Goal: Task Accomplishment & Management: Use online tool/utility

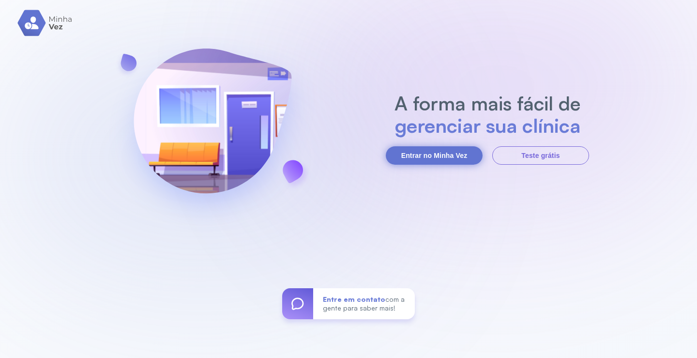
click at [465, 157] on button "Entrar no Minha Vez" at bounding box center [434, 155] width 97 height 18
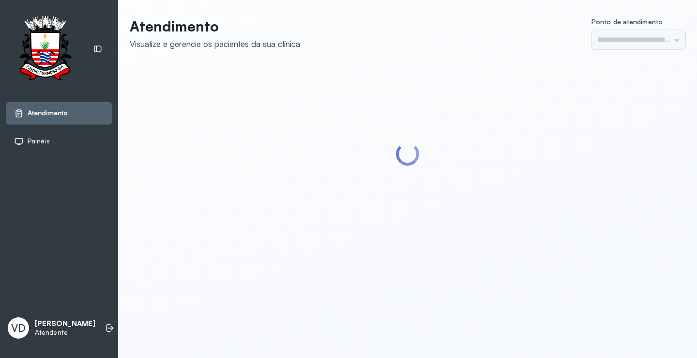
type input "*********"
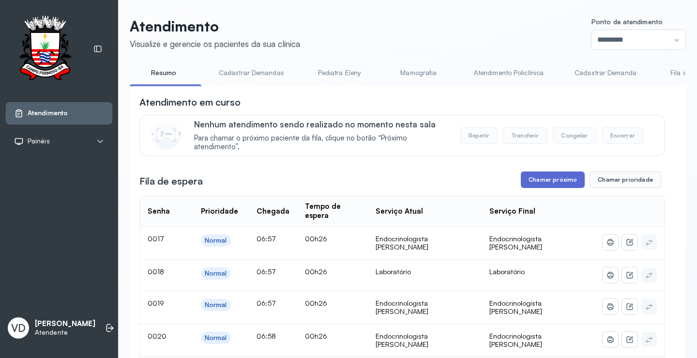
click at [542, 178] on button "Chamar próximo" at bounding box center [553, 179] width 64 height 16
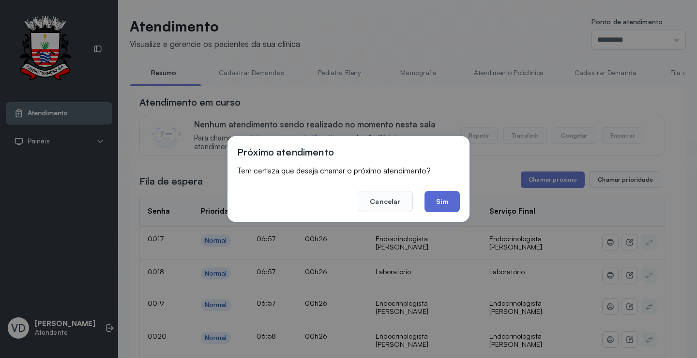
click at [459, 200] on button "Sim" at bounding box center [442, 201] width 35 height 21
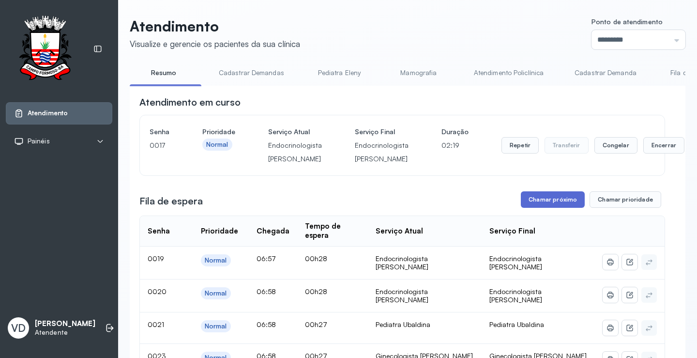
click at [545, 203] on button "Chamar próximo" at bounding box center [553, 199] width 64 height 16
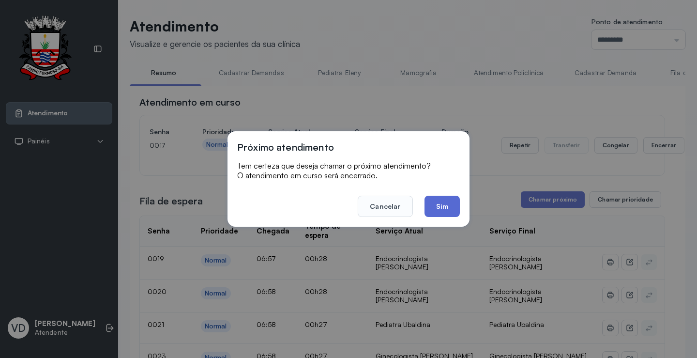
click at [459, 214] on button "Sim" at bounding box center [442, 206] width 35 height 21
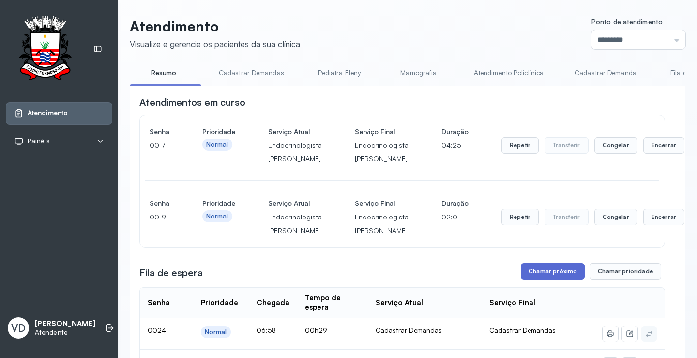
click at [538, 269] on button "Chamar próximo" at bounding box center [553, 271] width 64 height 16
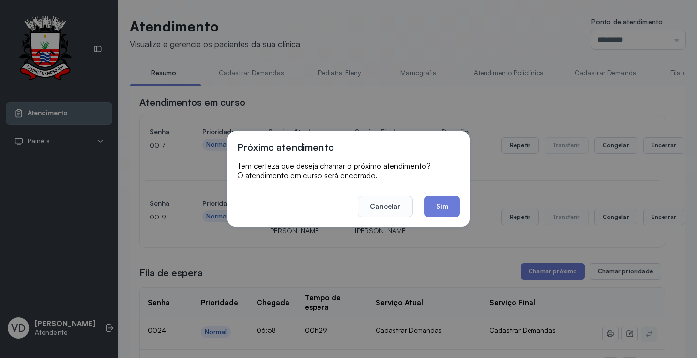
click at [434, 189] on footer "Cancelar Sim" at bounding box center [348, 199] width 223 height 35
click at [435, 203] on button "Sim" at bounding box center [442, 206] width 35 height 21
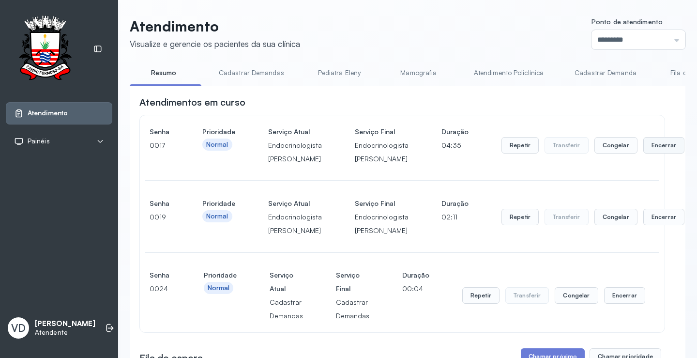
click at [653, 145] on button "Encerrar" at bounding box center [663, 145] width 41 height 16
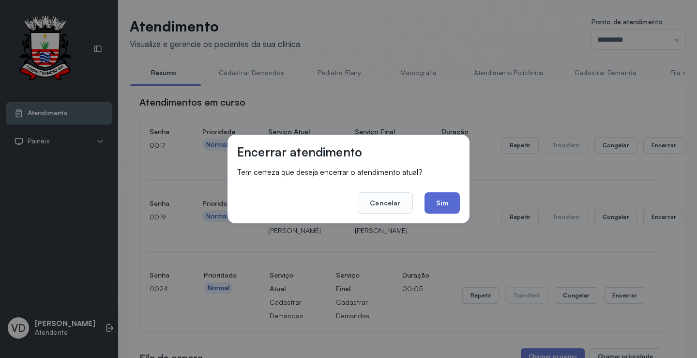
click at [446, 207] on button "Sim" at bounding box center [442, 202] width 35 height 21
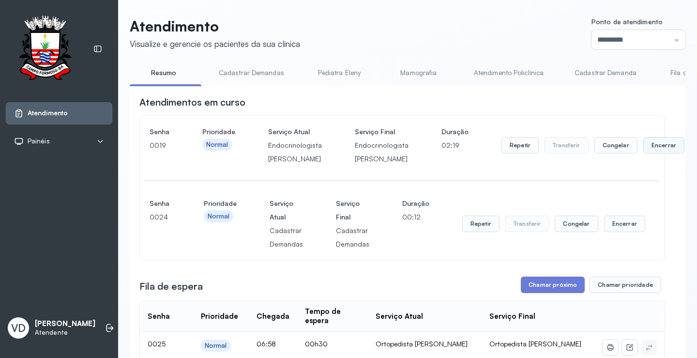
click at [643, 144] on button "Encerrar" at bounding box center [663, 145] width 41 height 16
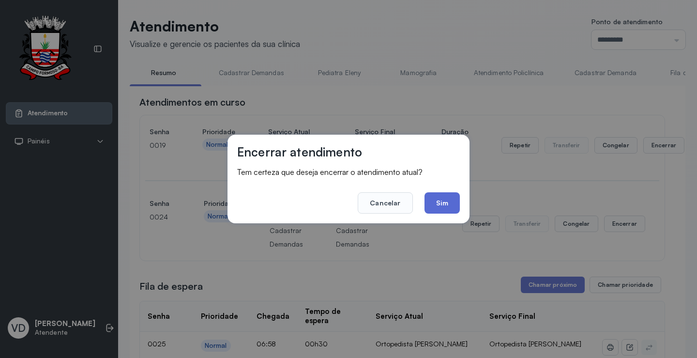
click at [434, 205] on button "Sim" at bounding box center [442, 202] width 35 height 21
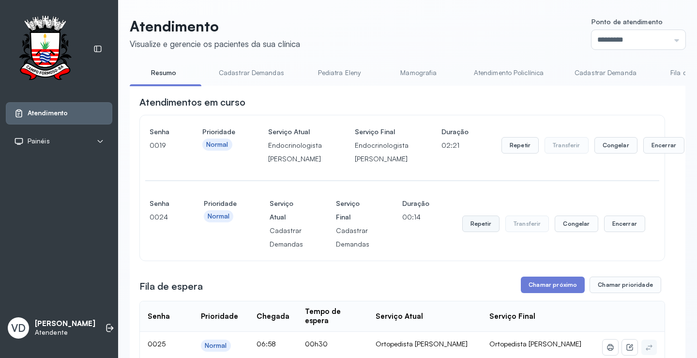
click at [502, 153] on button "Repetir" at bounding box center [520, 145] width 37 height 16
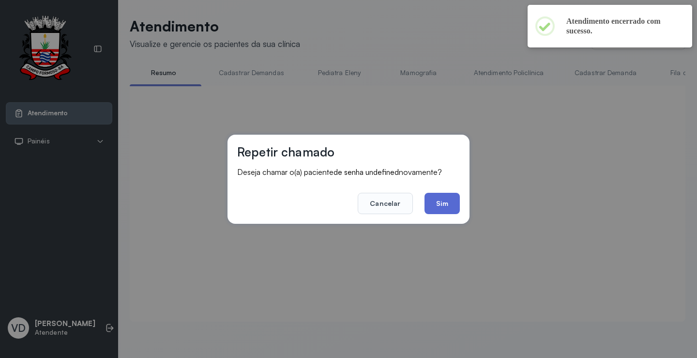
click at [436, 202] on button "Sim" at bounding box center [442, 203] width 35 height 21
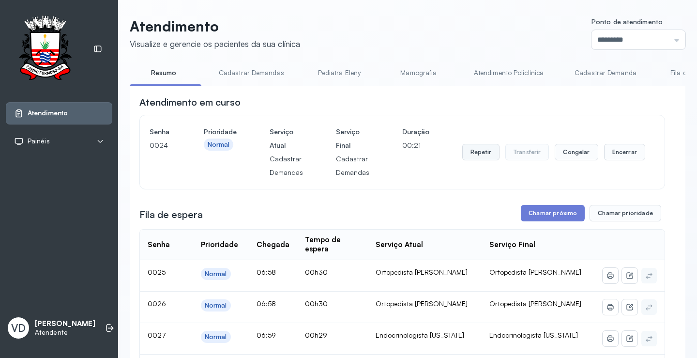
click at [485, 160] on button "Repetir" at bounding box center [480, 152] width 37 height 16
click at [462, 152] on button "Repetir" at bounding box center [480, 152] width 37 height 16
click at [474, 154] on button "Repetir" at bounding box center [480, 152] width 37 height 16
click at [475, 156] on button "Repetir" at bounding box center [480, 152] width 37 height 16
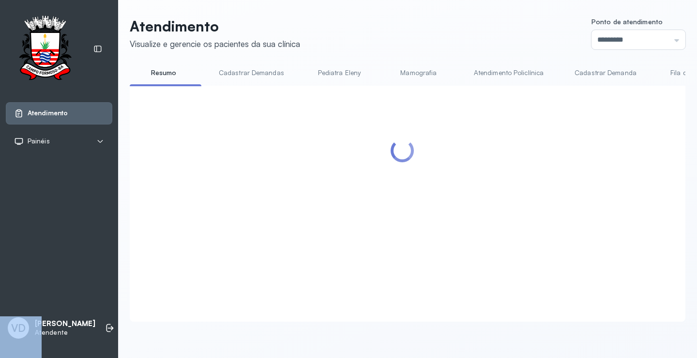
click at [475, 156] on div at bounding box center [402, 191] width 526 height 193
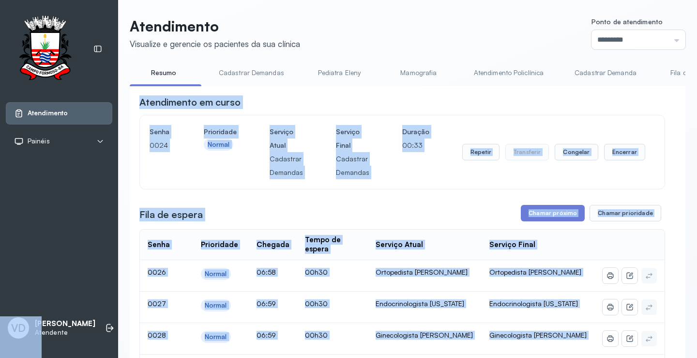
click at [609, 107] on div "Atendimento em curso" at bounding box center [402, 102] width 526 height 14
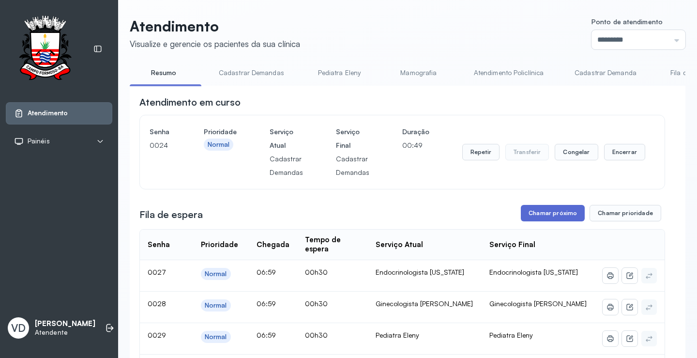
click at [547, 216] on button "Chamar próximo" at bounding box center [553, 213] width 64 height 16
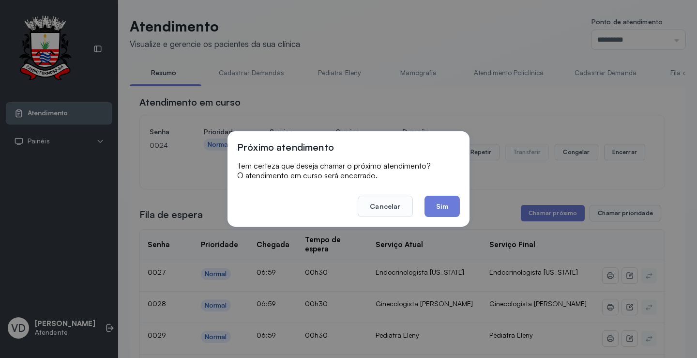
click at [460, 209] on div "Próximo atendimento Tem certeza que deseja chamar o próximo atendimento? O aten…" at bounding box center [349, 178] width 242 height 95
click at [452, 209] on button "Sim" at bounding box center [442, 206] width 35 height 21
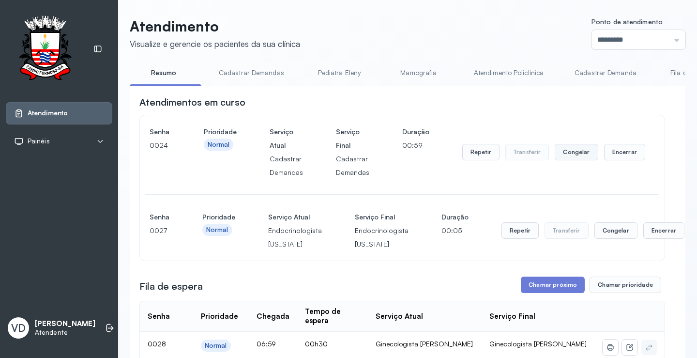
click at [573, 154] on button "Congelar" at bounding box center [576, 152] width 43 height 16
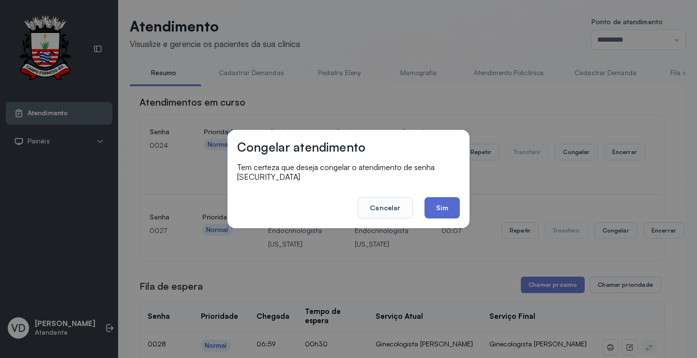
click at [443, 202] on button "Sim" at bounding box center [442, 207] width 35 height 21
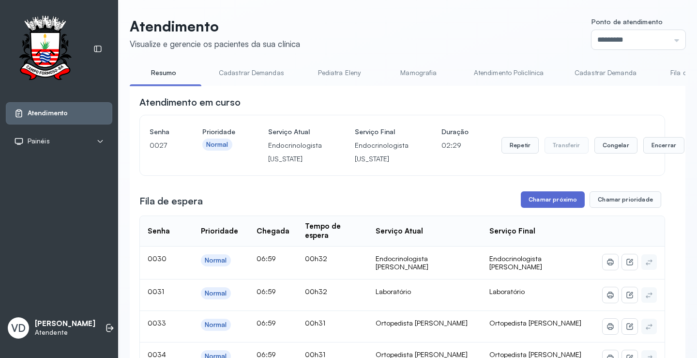
click at [547, 208] on button "Chamar próximo" at bounding box center [553, 199] width 64 height 16
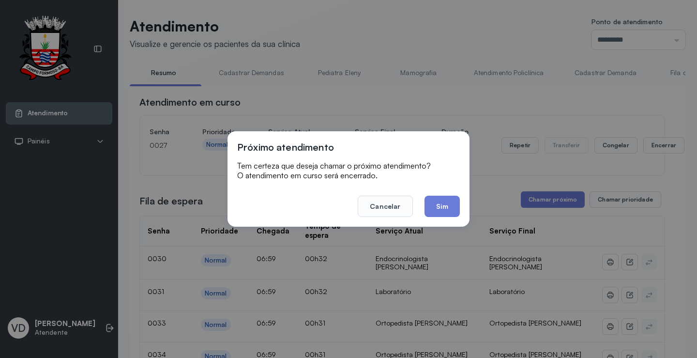
click at [437, 208] on button "Sim" at bounding box center [442, 206] width 35 height 21
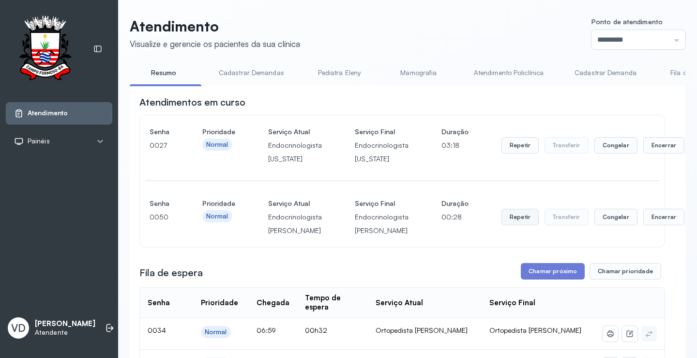
click at [520, 153] on button "Repetir" at bounding box center [520, 145] width 37 height 16
click at [502, 153] on button "Repetir" at bounding box center [520, 145] width 37 height 16
click at [550, 277] on button "Chamar próximo" at bounding box center [553, 271] width 64 height 16
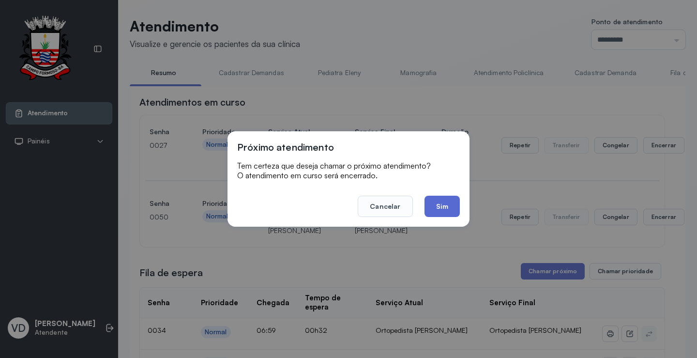
click at [451, 212] on button "Sim" at bounding box center [442, 206] width 35 height 21
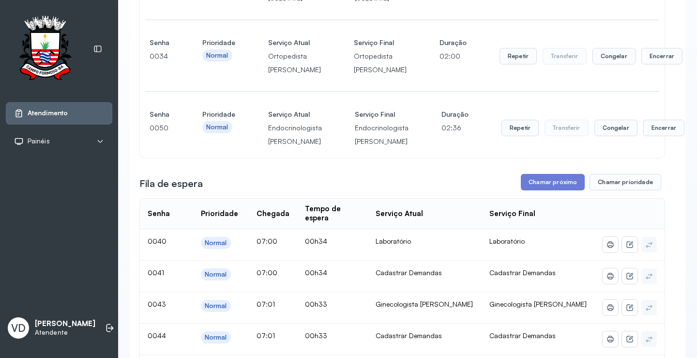
scroll to position [194, 0]
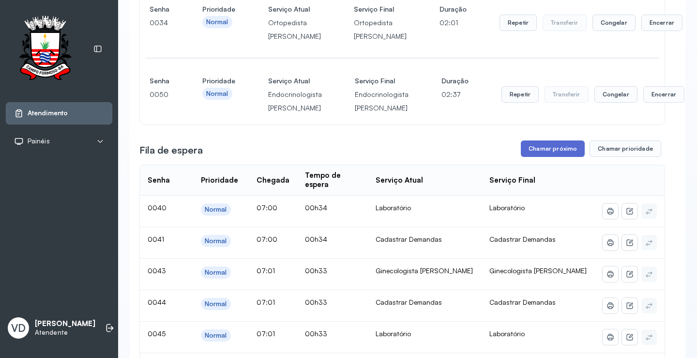
click at [556, 157] on button "Chamar próximo" at bounding box center [553, 148] width 64 height 16
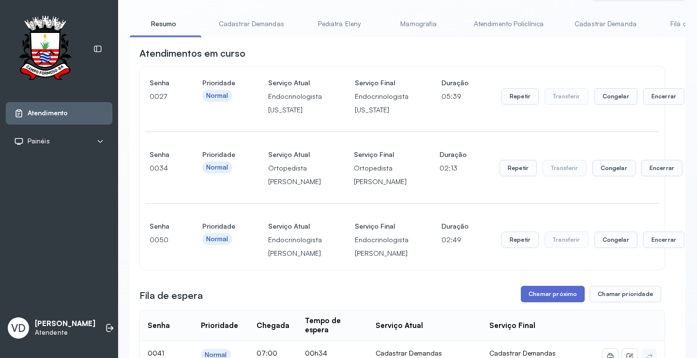
scroll to position [146, 0]
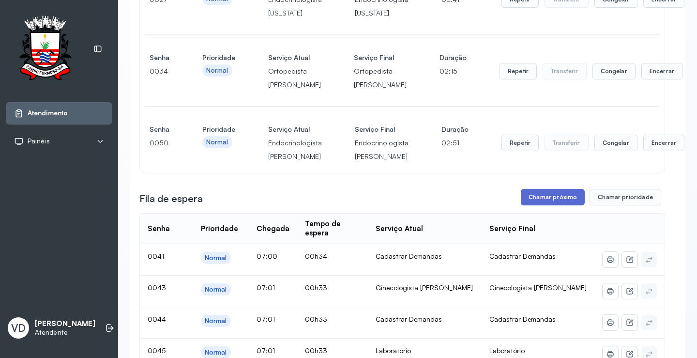
click at [530, 205] on button "Chamar próximo" at bounding box center [553, 197] width 64 height 16
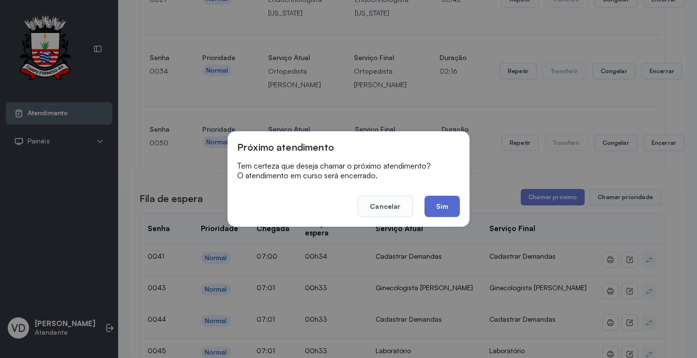
click at [437, 211] on button "Sim" at bounding box center [442, 206] width 35 height 21
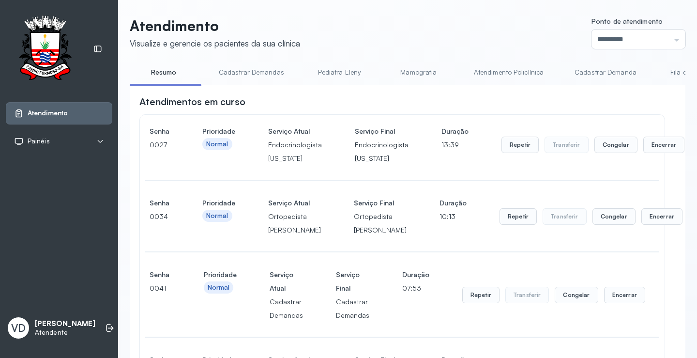
scroll to position [194, 0]
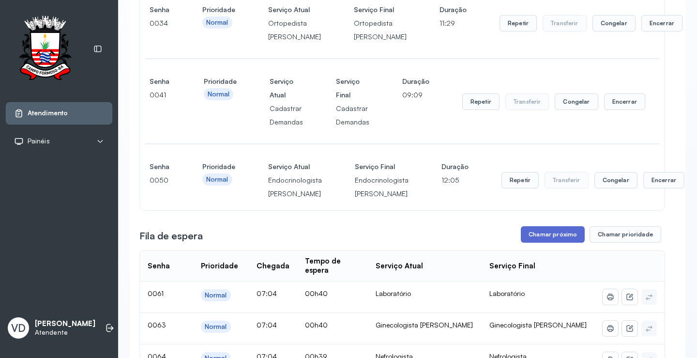
click at [550, 243] on button "Chamar próximo" at bounding box center [553, 234] width 64 height 16
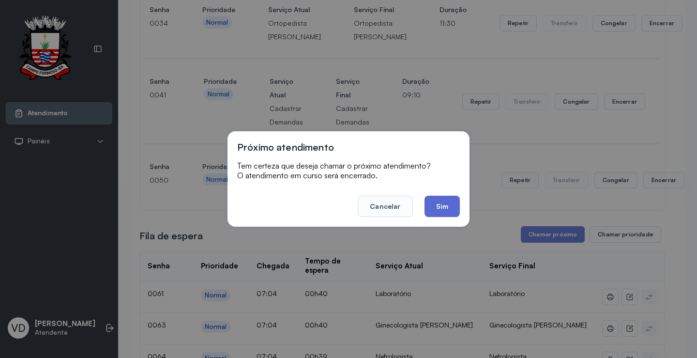
click at [439, 207] on button "Sim" at bounding box center [442, 206] width 35 height 21
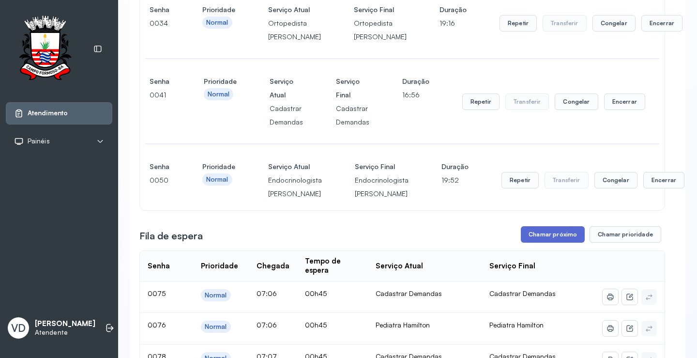
click at [565, 243] on button "Chamar próximo" at bounding box center [553, 234] width 64 height 16
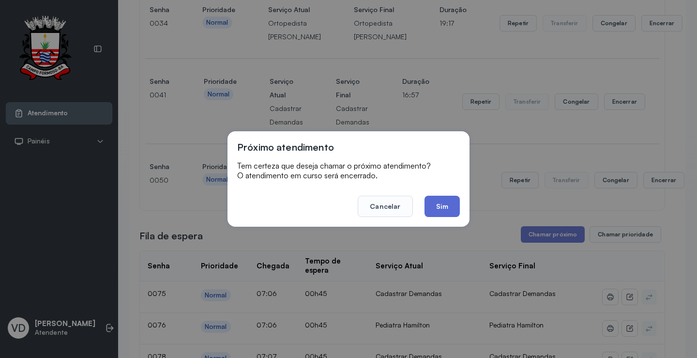
click at [428, 206] on button "Sim" at bounding box center [442, 206] width 35 height 21
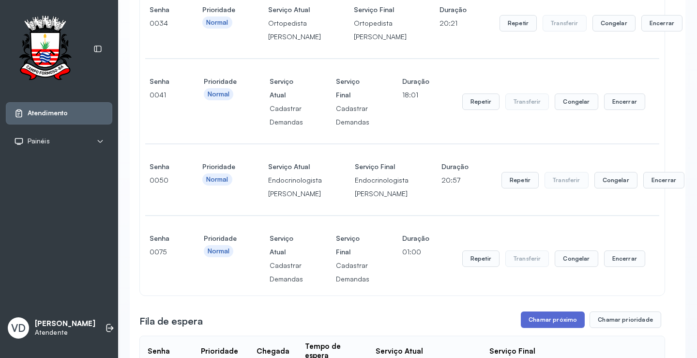
click at [522, 328] on button "Chamar próximo" at bounding box center [553, 319] width 64 height 16
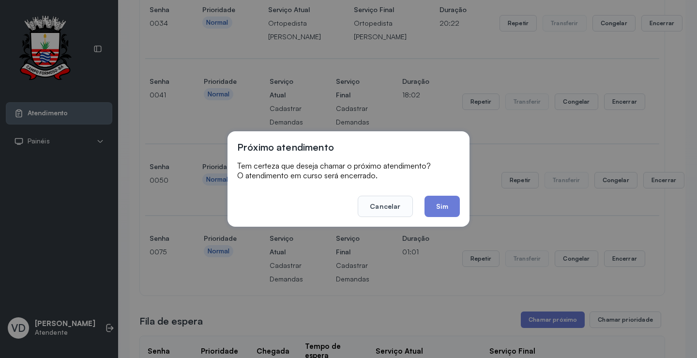
click at [429, 190] on footer "Cancelar Sim" at bounding box center [348, 199] width 223 height 35
drag, startPoint x: 440, startPoint y: 195, endPoint x: 441, endPoint y: 207, distance: 12.6
click at [440, 195] on footer "Cancelar Sim" at bounding box center [348, 199] width 223 height 35
click at [441, 207] on button "Sim" at bounding box center [442, 206] width 35 height 21
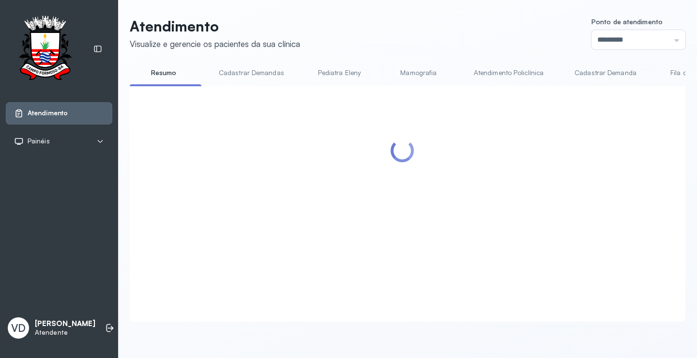
scroll to position [0, 0]
click at [105, 323] on icon at bounding box center [110, 328] width 10 height 10
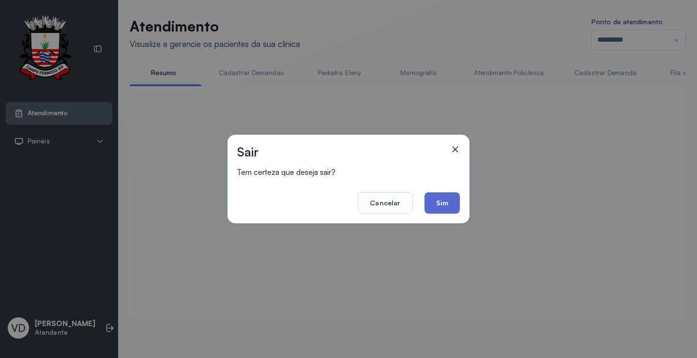
click at [444, 200] on button "Sim" at bounding box center [442, 202] width 35 height 21
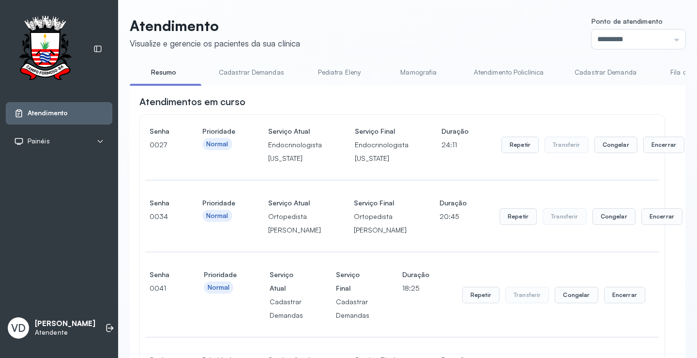
scroll to position [194, 0]
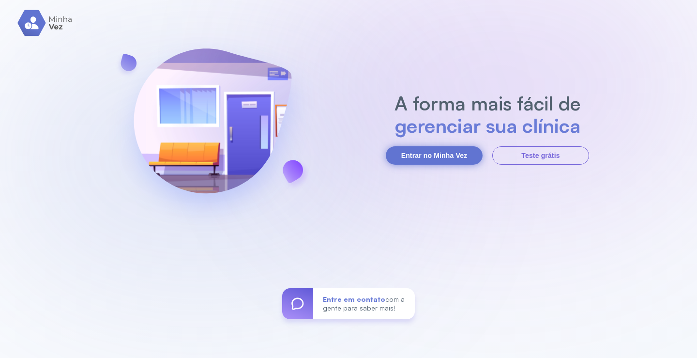
click at [417, 156] on button "Entrar no Minha Vez" at bounding box center [434, 155] width 97 height 18
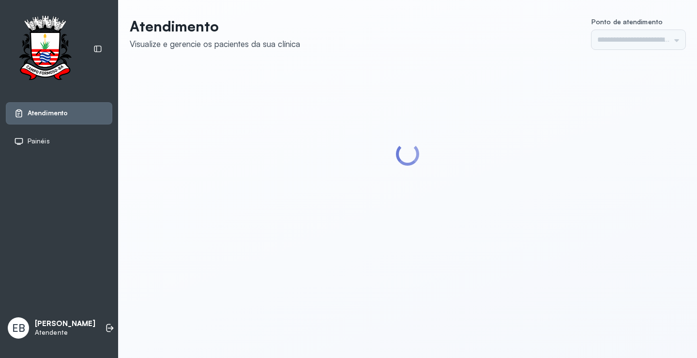
type input "*********"
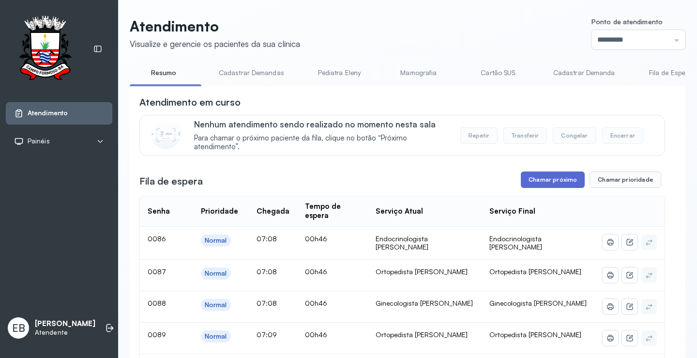
click at [547, 186] on button "Chamar próximo" at bounding box center [553, 179] width 64 height 16
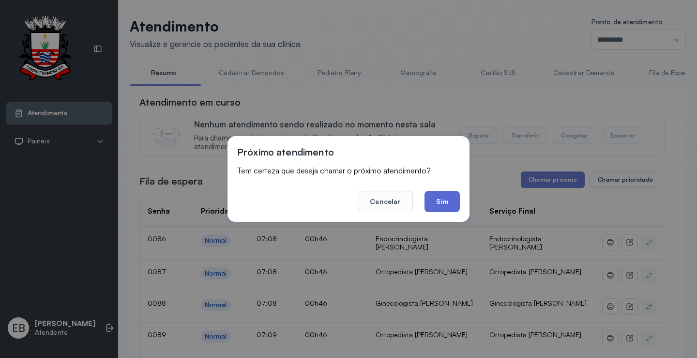
click at [432, 195] on button "Sim" at bounding box center [442, 201] width 35 height 21
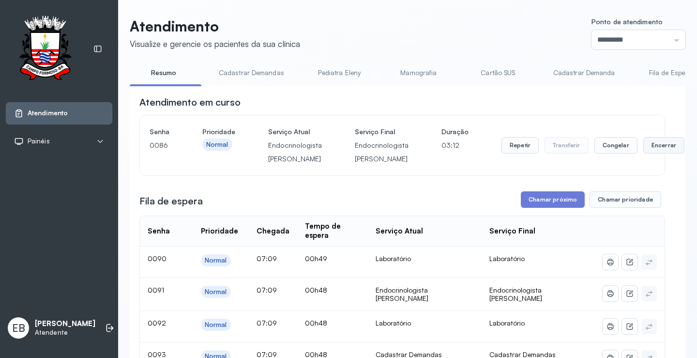
click at [647, 149] on button "Encerrar" at bounding box center [663, 145] width 41 height 16
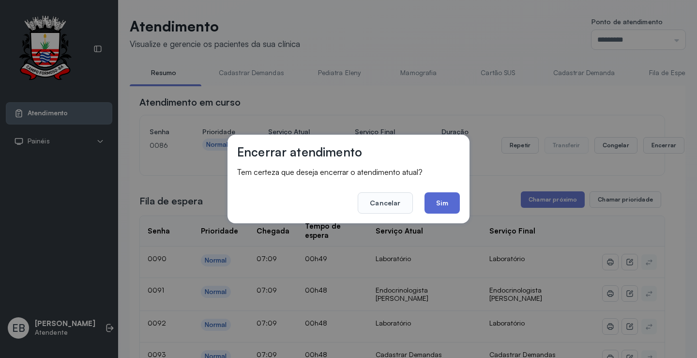
click at [439, 200] on button "Sim" at bounding box center [442, 202] width 35 height 21
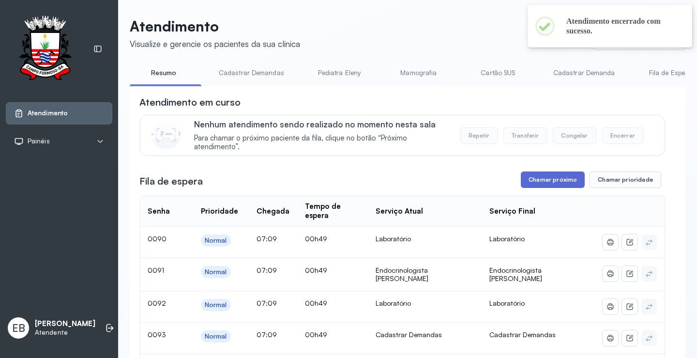
click at [553, 182] on button "Chamar próximo" at bounding box center [553, 179] width 64 height 16
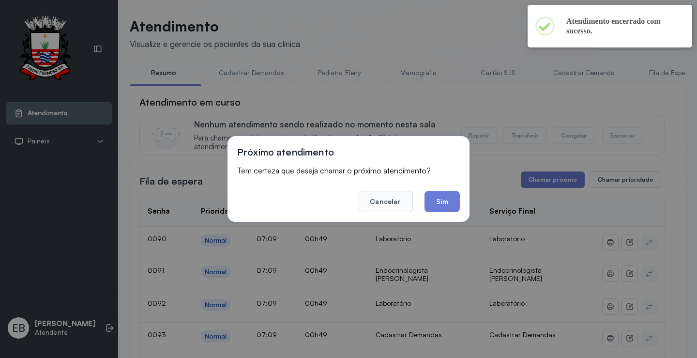
click at [439, 190] on footer "Cancelar Sim" at bounding box center [348, 194] width 223 height 35
click at [441, 200] on button "Sim" at bounding box center [442, 201] width 35 height 21
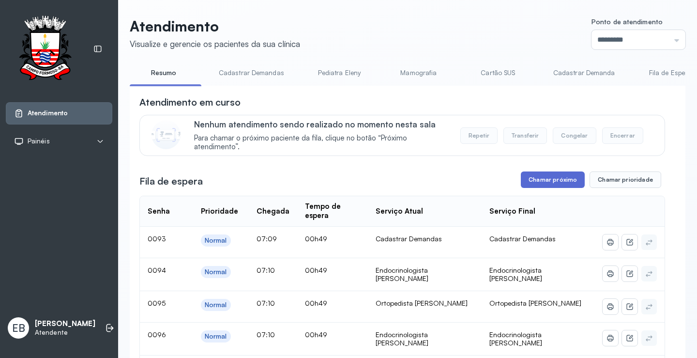
click at [534, 179] on button "Chamar próximo" at bounding box center [553, 179] width 64 height 16
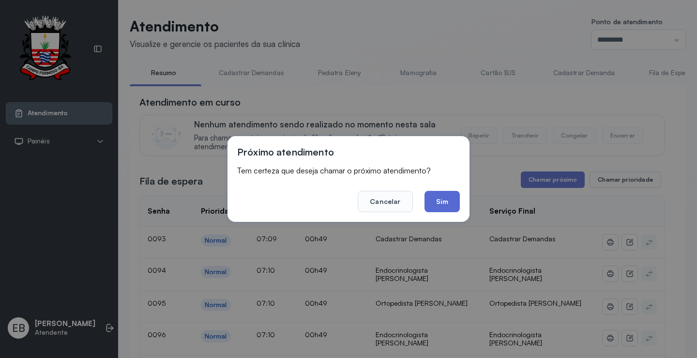
click at [444, 198] on button "Sim" at bounding box center [442, 201] width 35 height 21
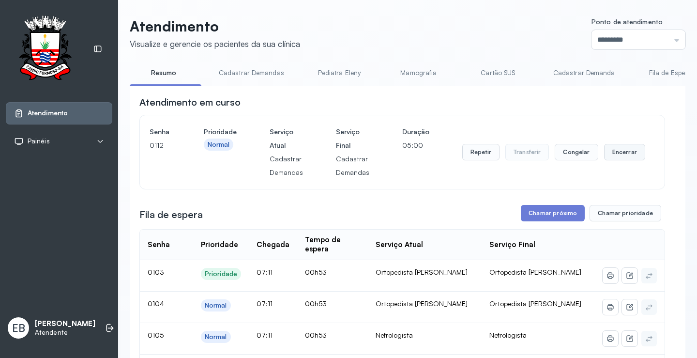
click at [614, 155] on button "Encerrar" at bounding box center [624, 152] width 41 height 16
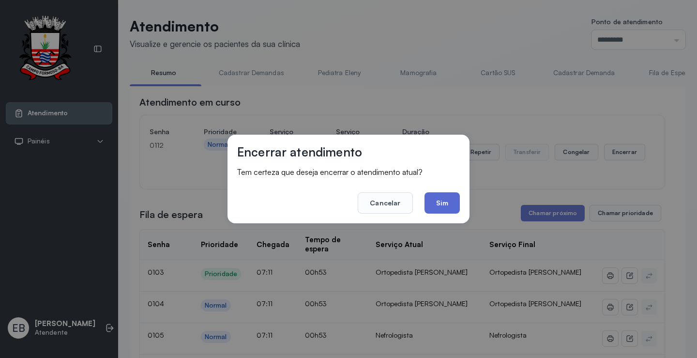
click at [447, 195] on button "Sim" at bounding box center [442, 202] width 35 height 21
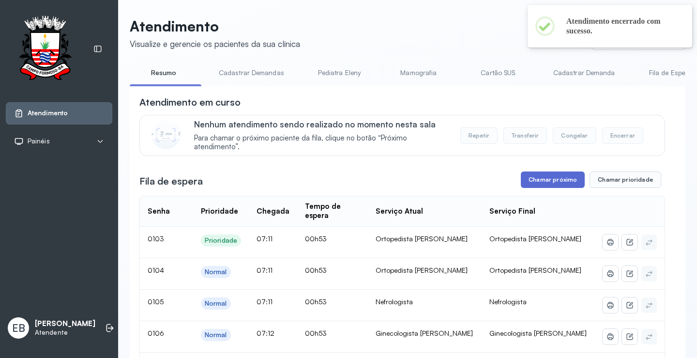
click at [535, 185] on button "Chamar próximo" at bounding box center [553, 179] width 64 height 16
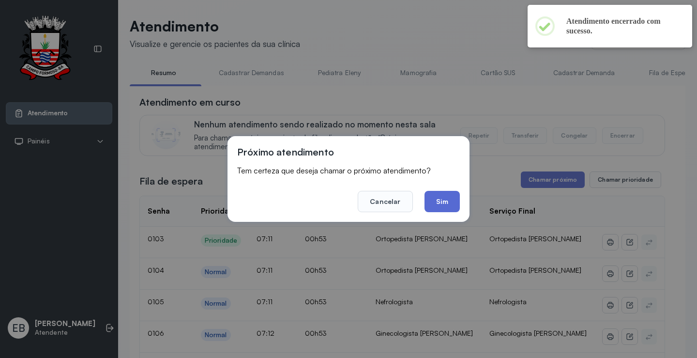
click at [446, 196] on button "Sim" at bounding box center [442, 201] width 35 height 21
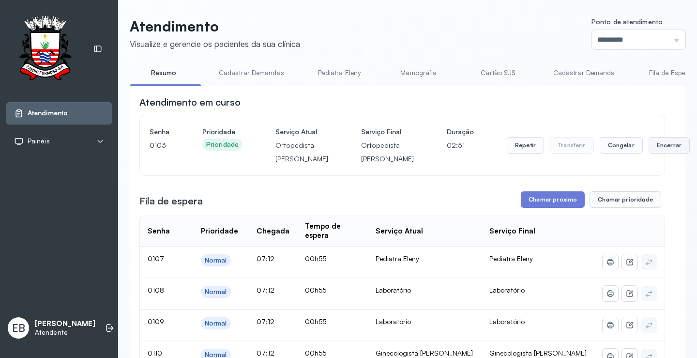
click at [649, 153] on button "Encerrar" at bounding box center [669, 145] width 41 height 16
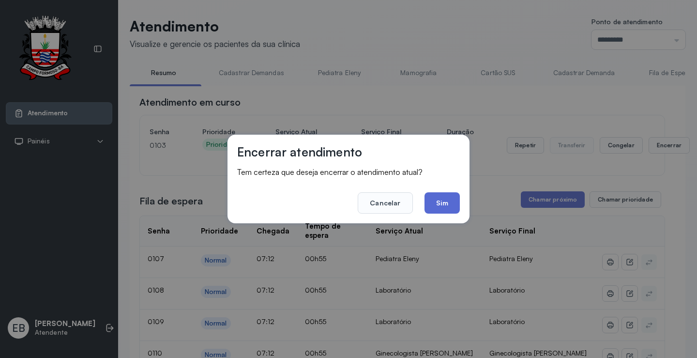
click at [449, 207] on button "Sim" at bounding box center [442, 202] width 35 height 21
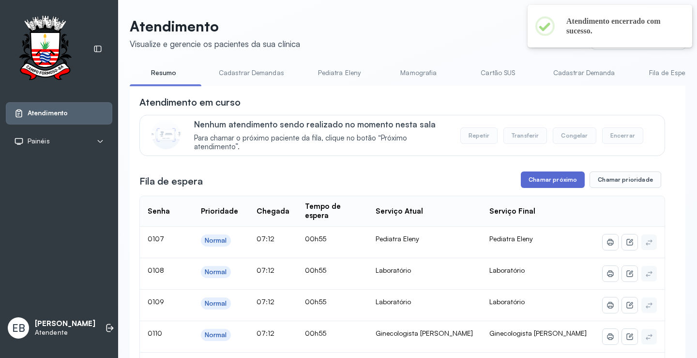
click at [553, 183] on button "Chamar próximo" at bounding box center [553, 179] width 64 height 16
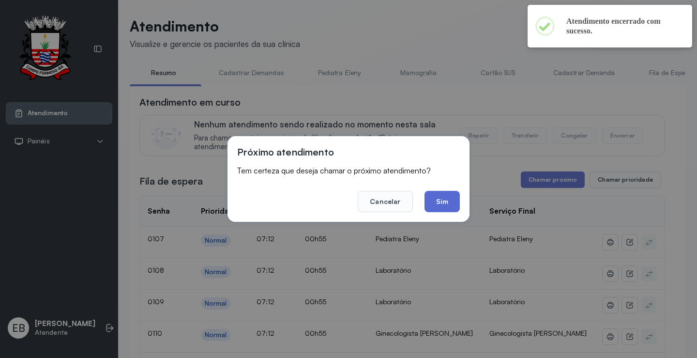
click at [455, 197] on button "Sim" at bounding box center [442, 201] width 35 height 21
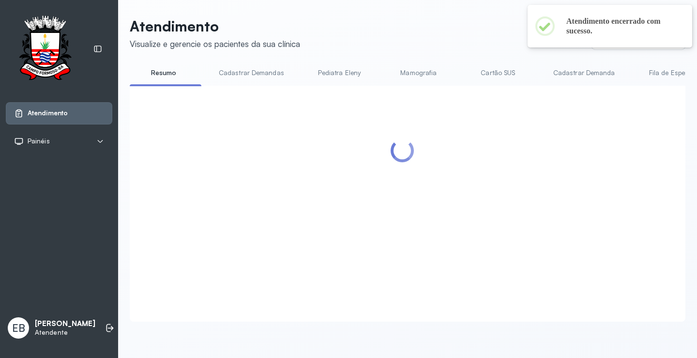
scroll to position [0, 0]
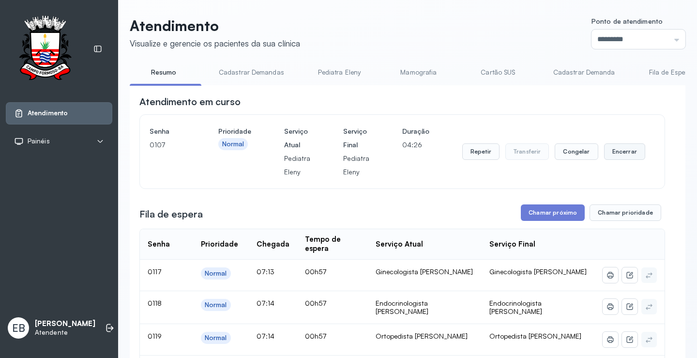
click at [622, 154] on button "Encerrar" at bounding box center [624, 151] width 41 height 16
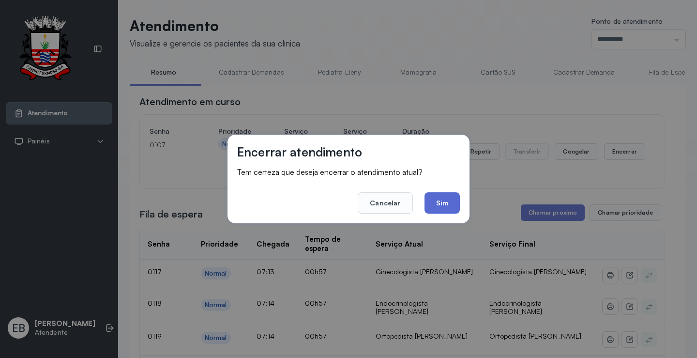
click at [442, 198] on button "Sim" at bounding box center [442, 202] width 35 height 21
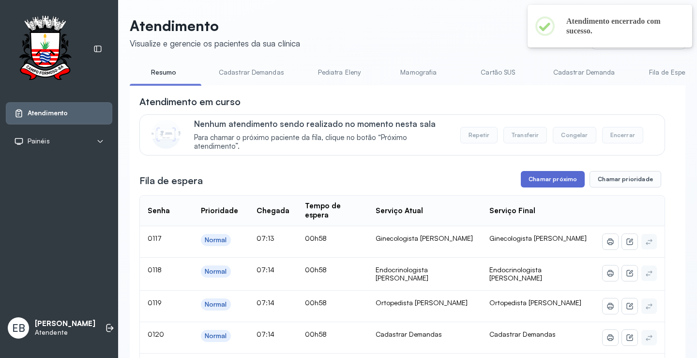
click at [548, 185] on button "Chamar próximo" at bounding box center [553, 179] width 64 height 16
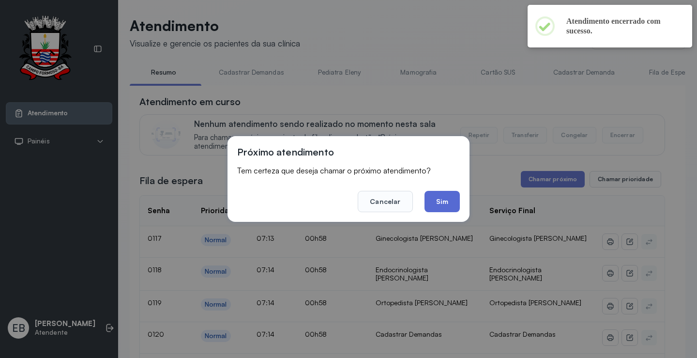
click at [449, 202] on button "Sim" at bounding box center [442, 201] width 35 height 21
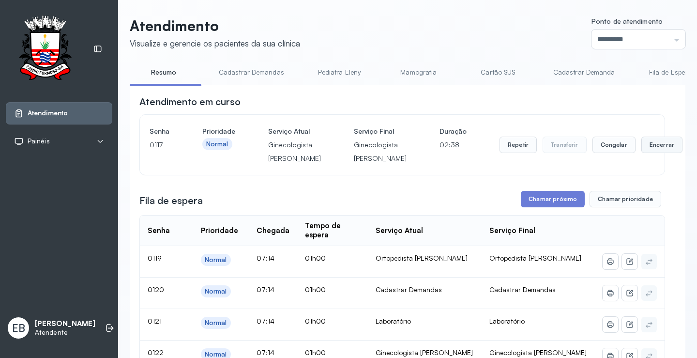
click at [641, 153] on button "Encerrar" at bounding box center [661, 145] width 41 height 16
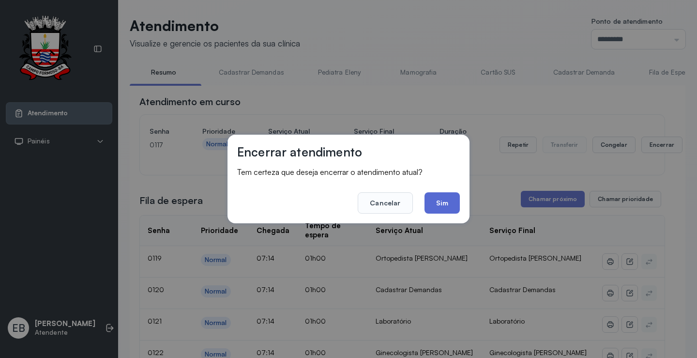
click at [446, 199] on button "Sim" at bounding box center [442, 202] width 35 height 21
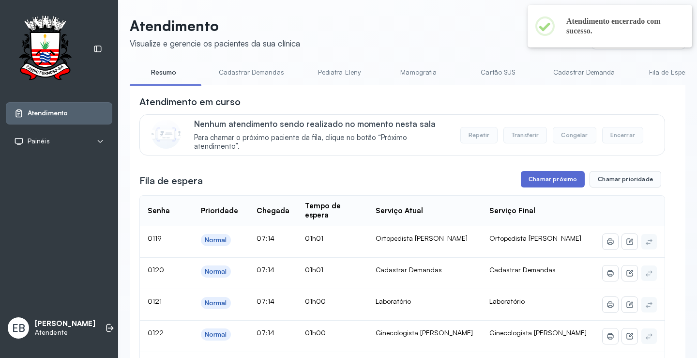
click at [540, 183] on button "Chamar próximo" at bounding box center [553, 179] width 64 height 16
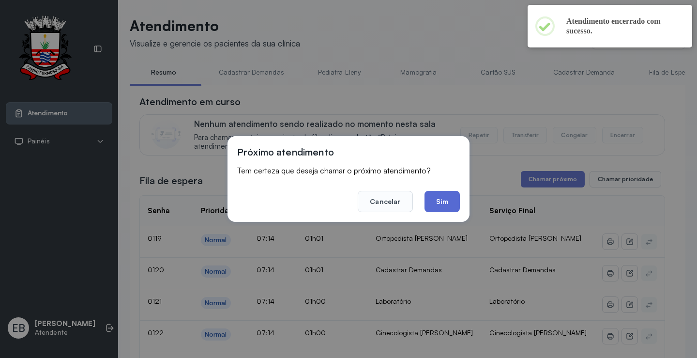
click at [440, 198] on button "Sim" at bounding box center [442, 201] width 35 height 21
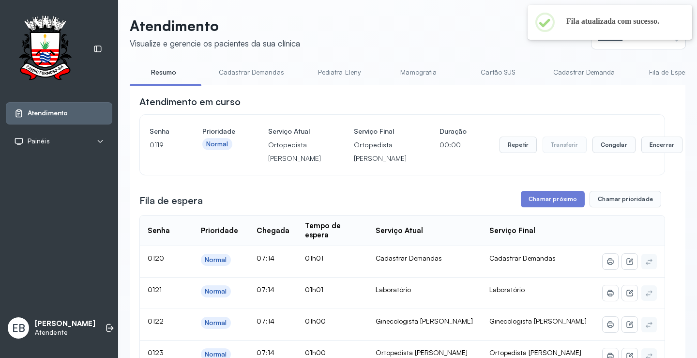
scroll to position [0, 0]
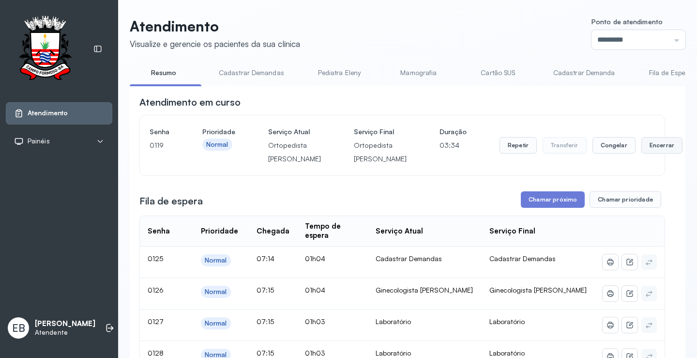
click at [641, 153] on button "Encerrar" at bounding box center [661, 145] width 41 height 16
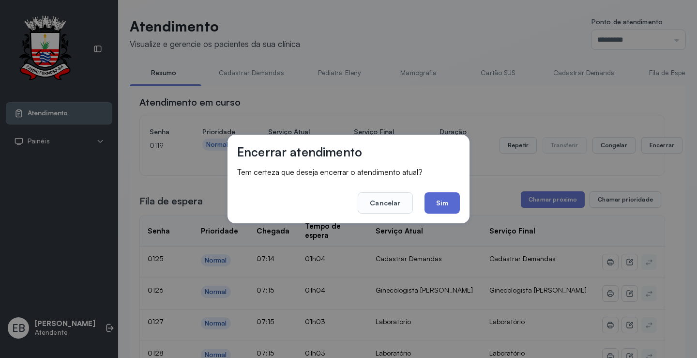
click at [458, 198] on button "Sim" at bounding box center [442, 202] width 35 height 21
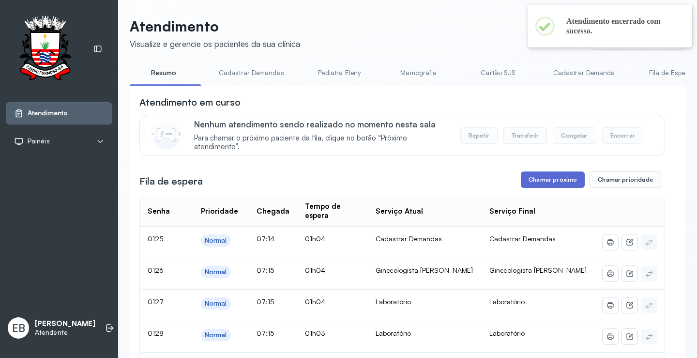
click at [539, 178] on button "Chamar próximo" at bounding box center [553, 179] width 64 height 16
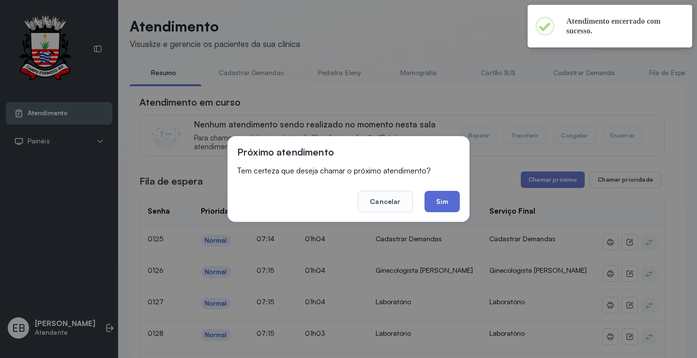
click at [454, 199] on button "Sim" at bounding box center [442, 201] width 35 height 21
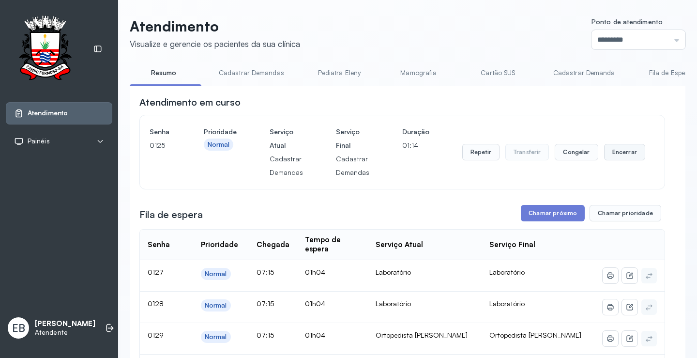
click at [624, 160] on button "Encerrar" at bounding box center [624, 152] width 41 height 16
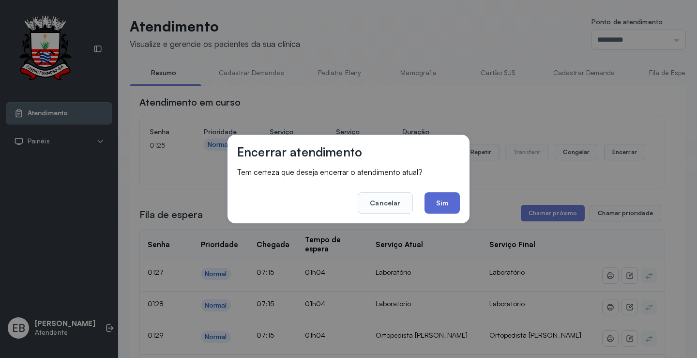
click at [443, 210] on button "Sim" at bounding box center [442, 202] width 35 height 21
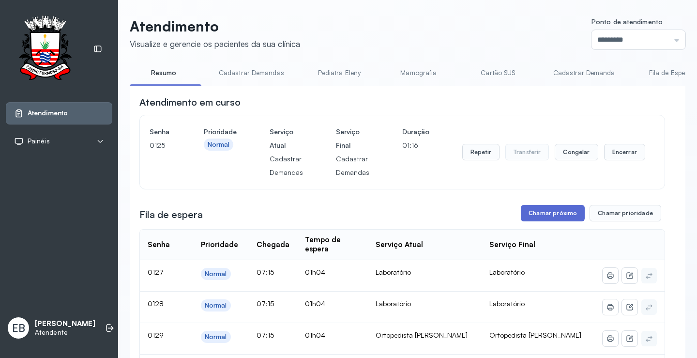
click at [539, 217] on button "Chamar próximo" at bounding box center [553, 213] width 64 height 16
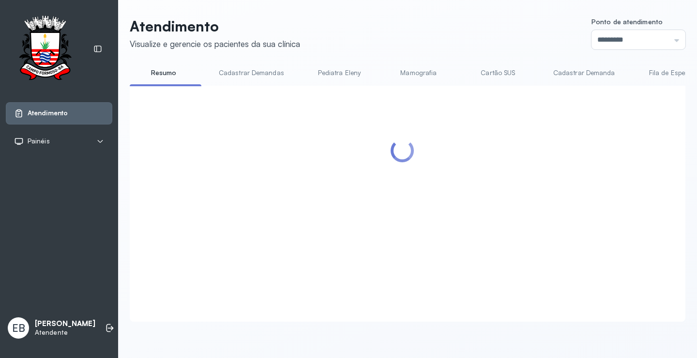
click at [432, 215] on div at bounding box center [402, 191] width 526 height 193
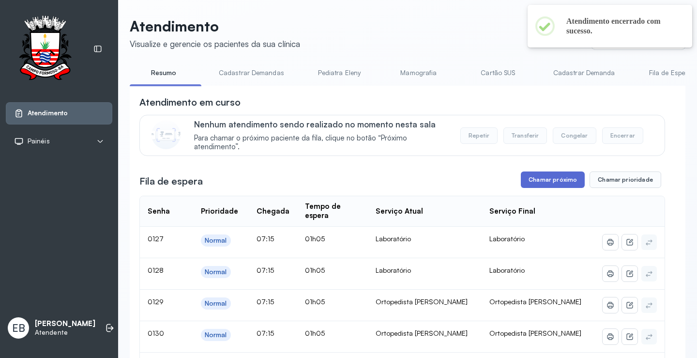
click at [563, 181] on button "Chamar próximo" at bounding box center [553, 179] width 64 height 16
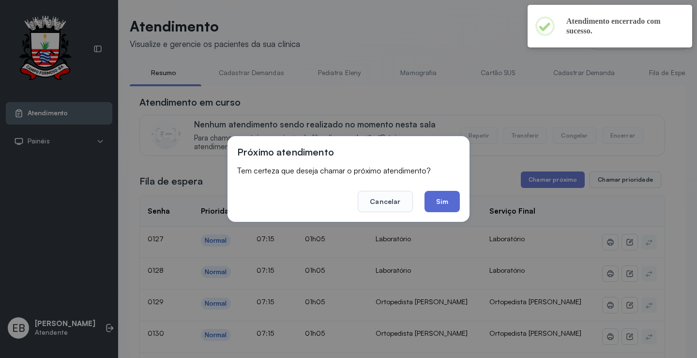
click at [458, 208] on button "Sim" at bounding box center [442, 201] width 35 height 21
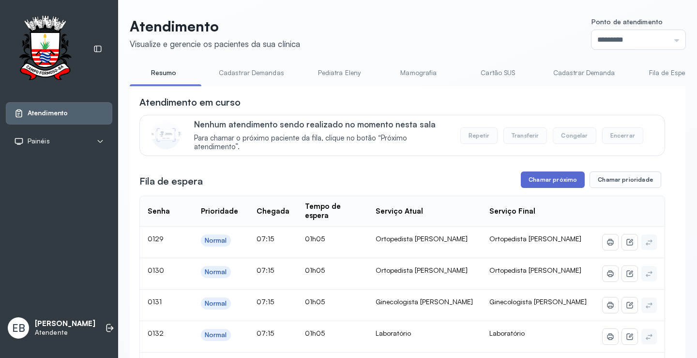
click at [565, 178] on button "Chamar próximo" at bounding box center [553, 179] width 64 height 16
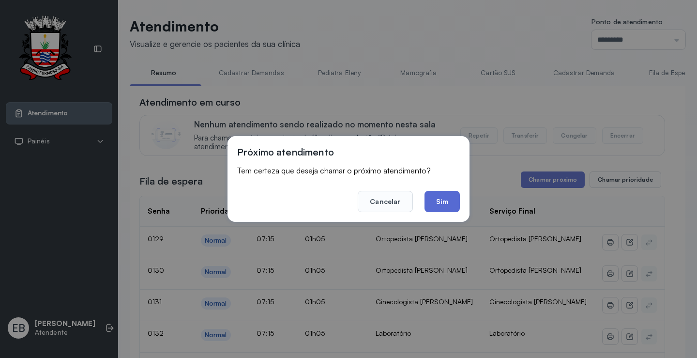
click at [444, 199] on button "Sim" at bounding box center [442, 201] width 35 height 21
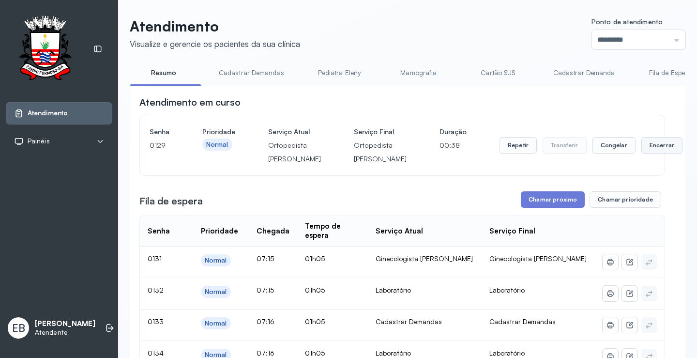
click at [641, 151] on button "Encerrar" at bounding box center [661, 145] width 41 height 16
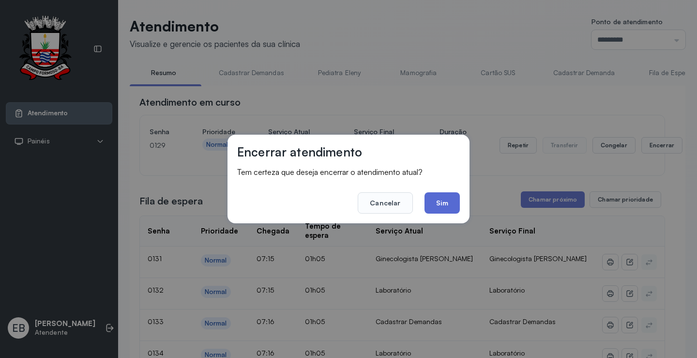
click at [443, 205] on button "Sim" at bounding box center [442, 202] width 35 height 21
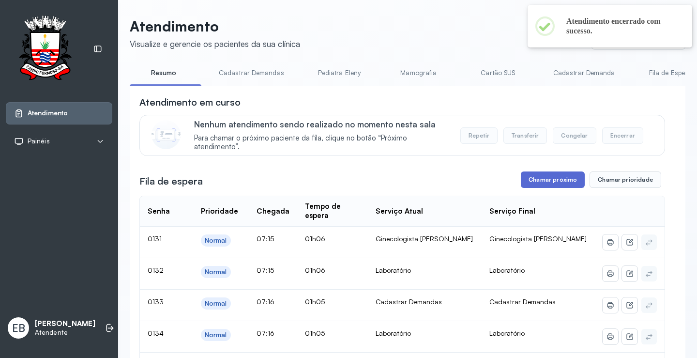
click at [535, 184] on button "Chamar próximo" at bounding box center [553, 179] width 64 height 16
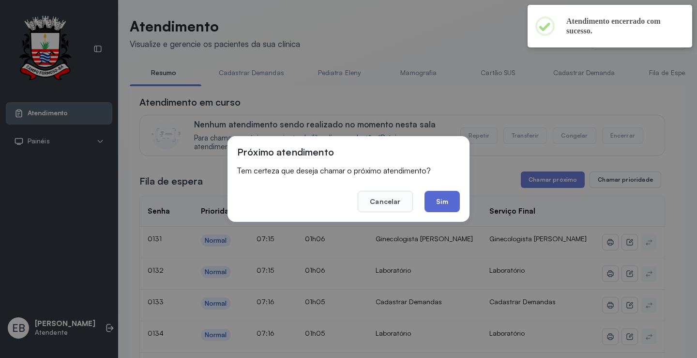
click at [453, 200] on button "Sim" at bounding box center [442, 201] width 35 height 21
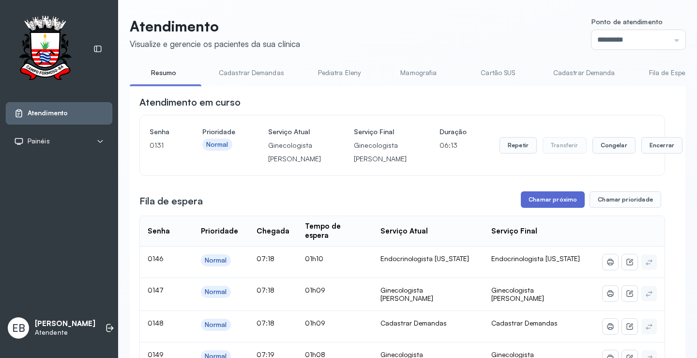
click at [530, 208] on button "Chamar próximo" at bounding box center [553, 199] width 64 height 16
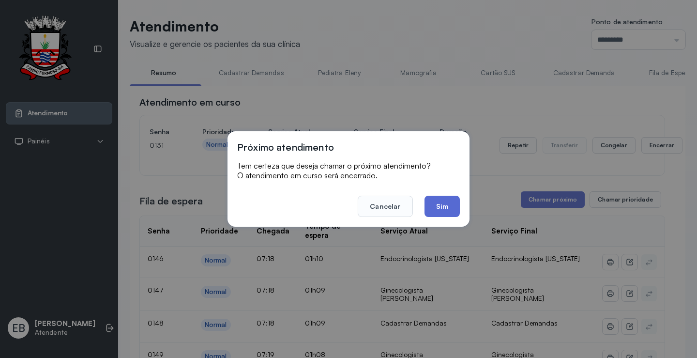
click at [425, 211] on button "Sim" at bounding box center [442, 206] width 35 height 21
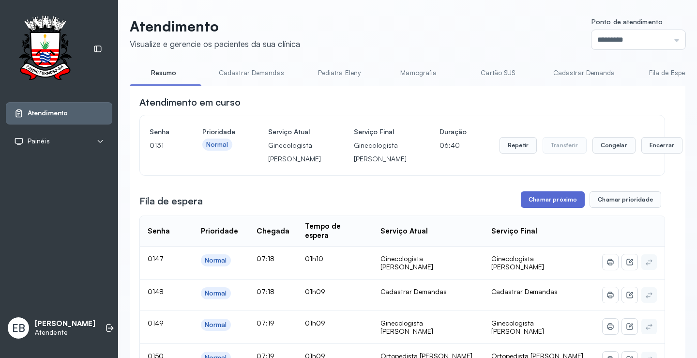
click at [551, 208] on button "Chamar próximo" at bounding box center [553, 199] width 64 height 16
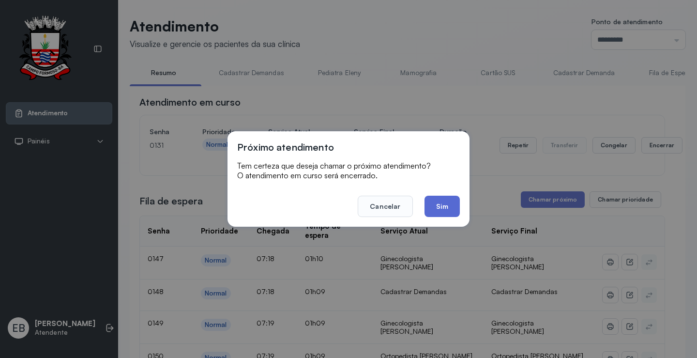
click at [447, 201] on button "Sim" at bounding box center [442, 206] width 35 height 21
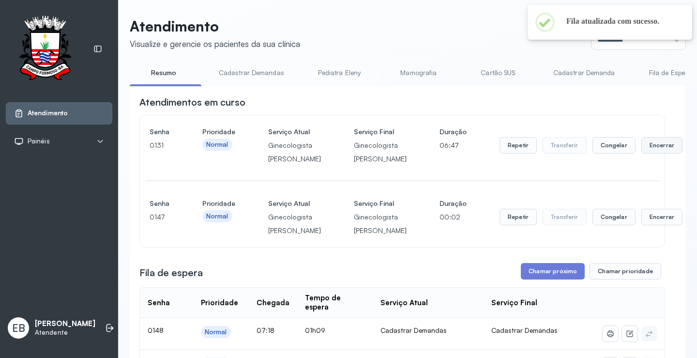
click at [641, 153] on button "Encerrar" at bounding box center [661, 145] width 41 height 16
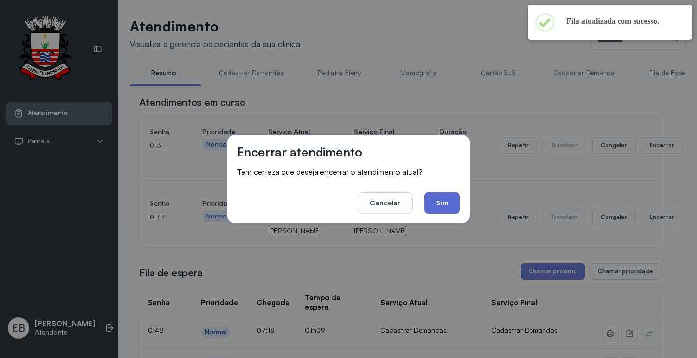
click at [445, 206] on button "Sim" at bounding box center [442, 202] width 35 height 21
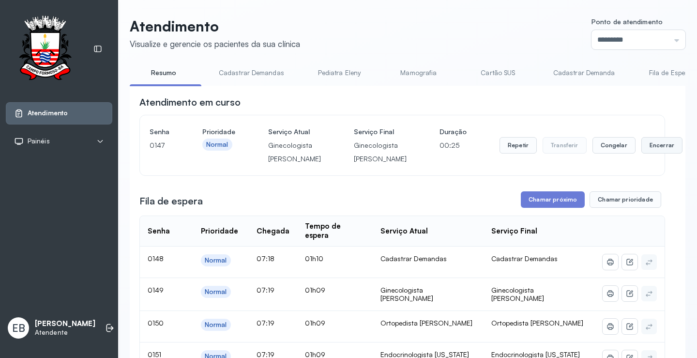
click at [641, 153] on button "Encerrar" at bounding box center [661, 145] width 41 height 16
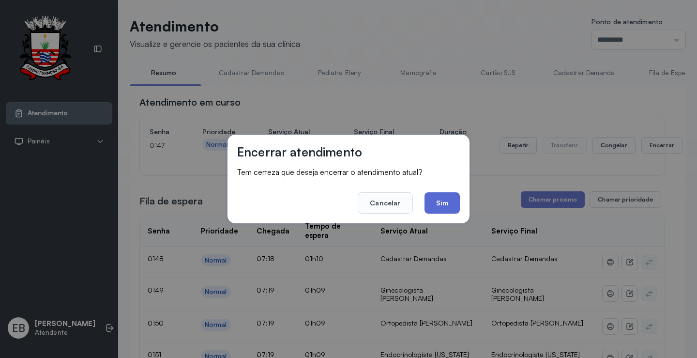
click at [456, 201] on button "Sim" at bounding box center [442, 202] width 35 height 21
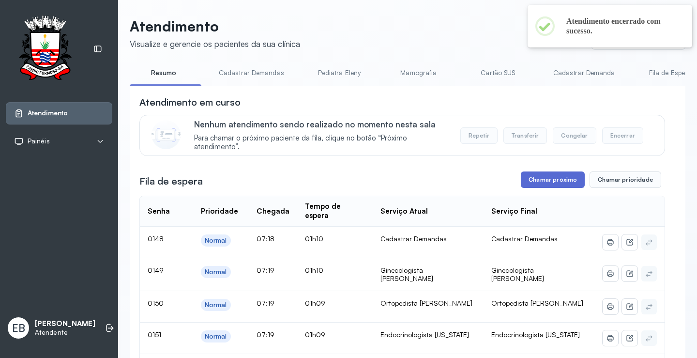
click at [539, 183] on button "Chamar próximo" at bounding box center [553, 179] width 64 height 16
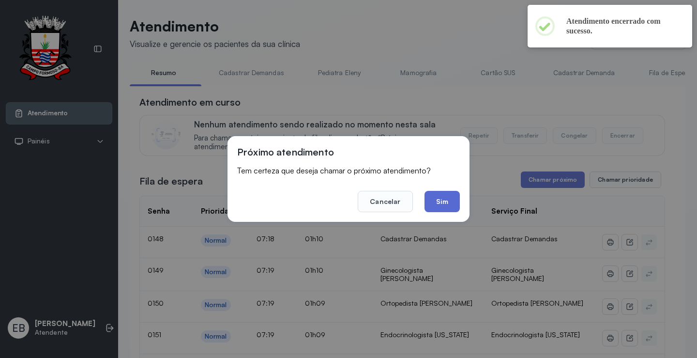
click at [445, 202] on button "Sim" at bounding box center [442, 201] width 35 height 21
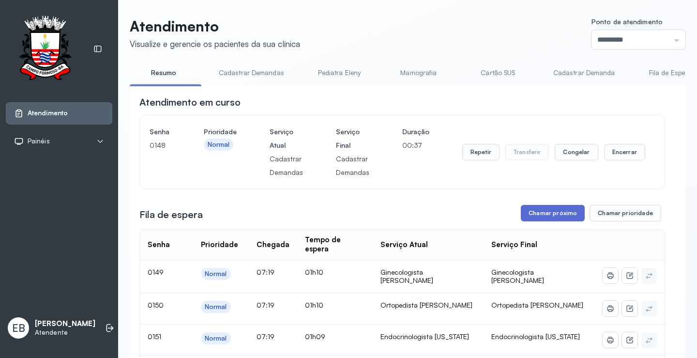
click at [537, 216] on button "Chamar próximo" at bounding box center [553, 213] width 64 height 16
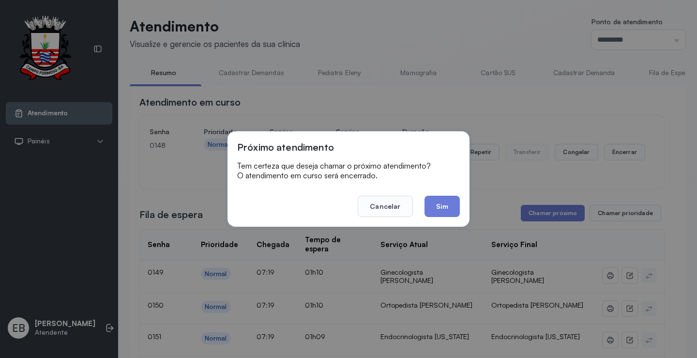
click at [464, 207] on div "Próximo atendimento Tem certeza que deseja chamar o próximo atendimento? O aten…" at bounding box center [349, 178] width 242 height 95
drag, startPoint x: 445, startPoint y: 202, endPoint x: 455, endPoint y: 203, distance: 9.2
click at [446, 202] on button "Sim" at bounding box center [442, 206] width 35 height 21
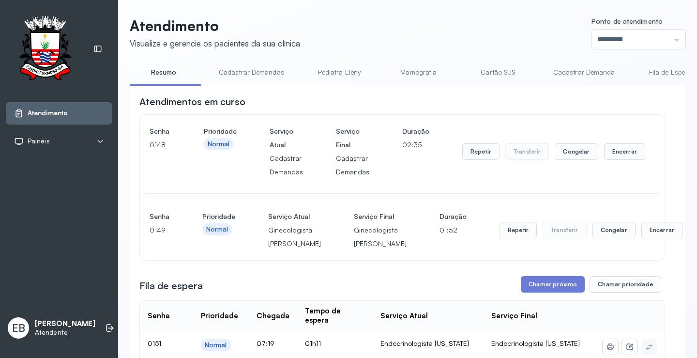
scroll to position [97, 0]
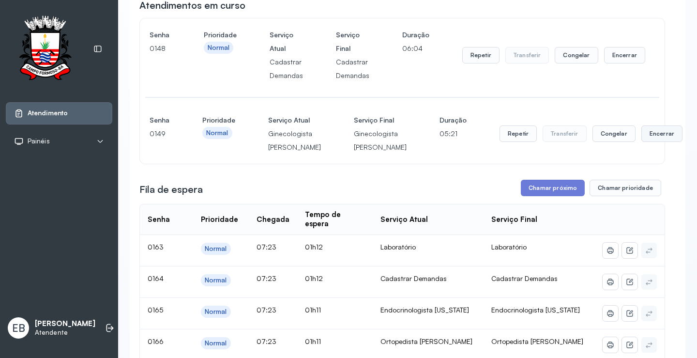
click at [626, 63] on button "Encerrar" at bounding box center [624, 55] width 41 height 16
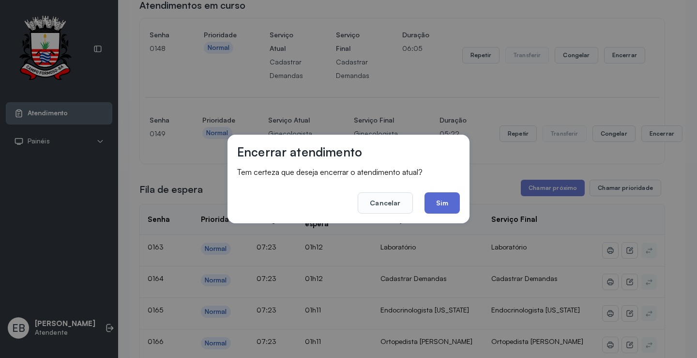
click at [448, 202] on button "Sim" at bounding box center [442, 202] width 35 height 21
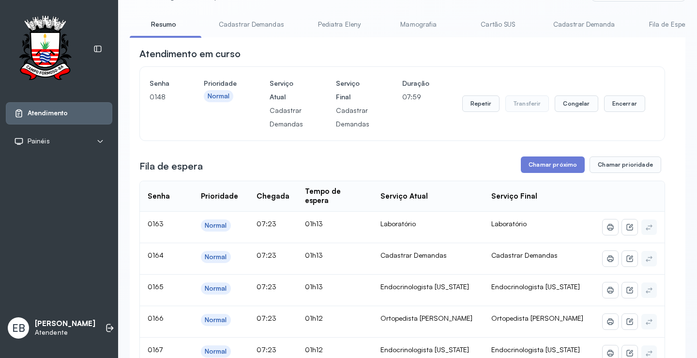
scroll to position [0, 0]
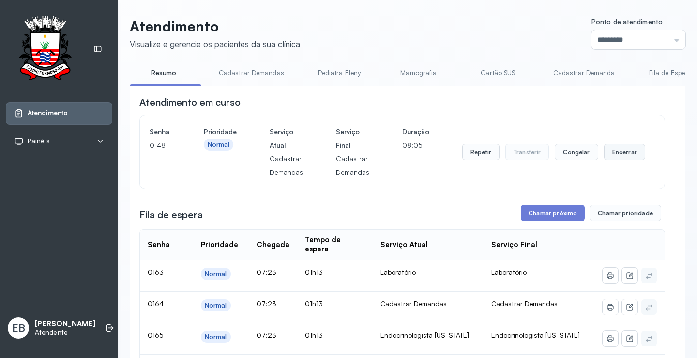
click at [611, 151] on button "Encerrar" at bounding box center [624, 152] width 41 height 16
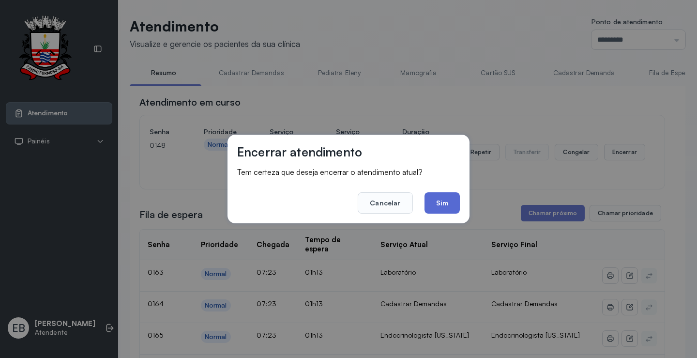
click at [446, 197] on button "Sim" at bounding box center [442, 202] width 35 height 21
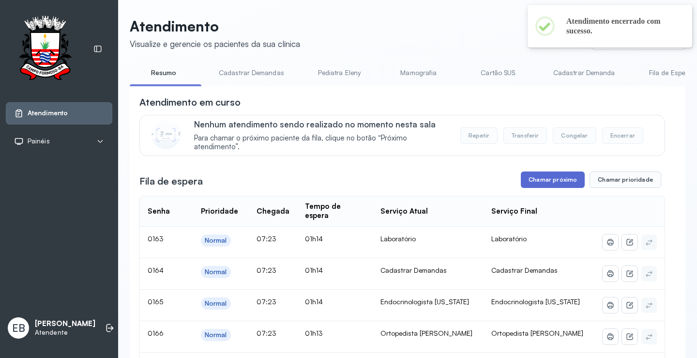
click at [556, 184] on button "Chamar próximo" at bounding box center [553, 179] width 64 height 16
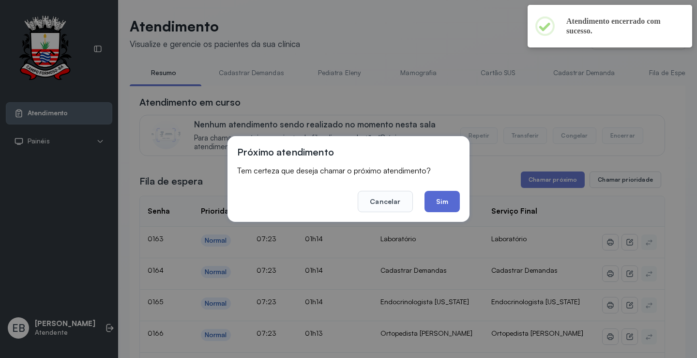
click at [444, 202] on button "Sim" at bounding box center [442, 201] width 35 height 21
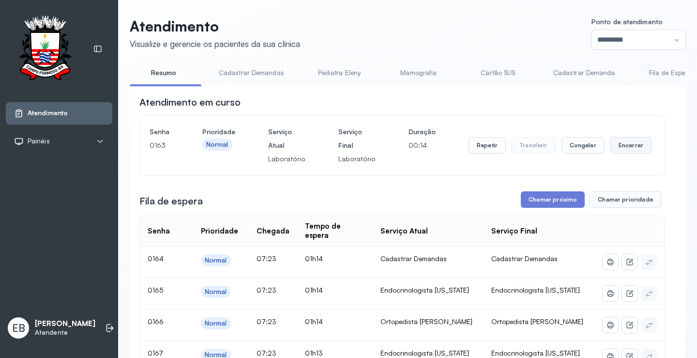
click at [626, 152] on button "Encerrar" at bounding box center [631, 145] width 41 height 16
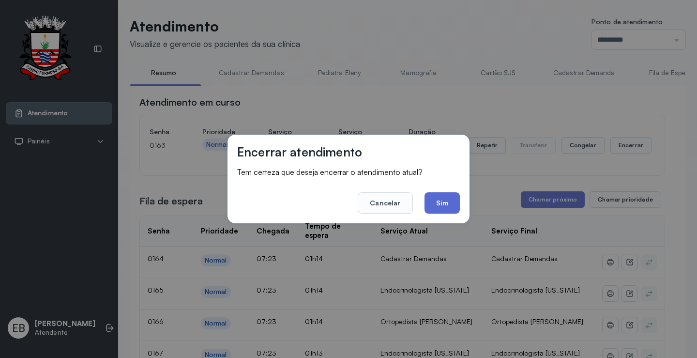
click at [443, 210] on button "Sim" at bounding box center [442, 202] width 35 height 21
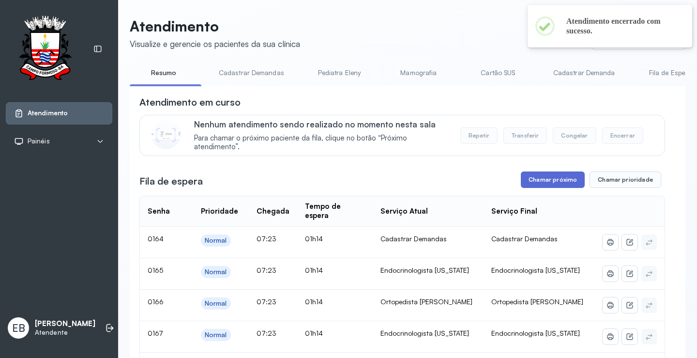
click at [541, 182] on button "Chamar próximo" at bounding box center [553, 179] width 64 height 16
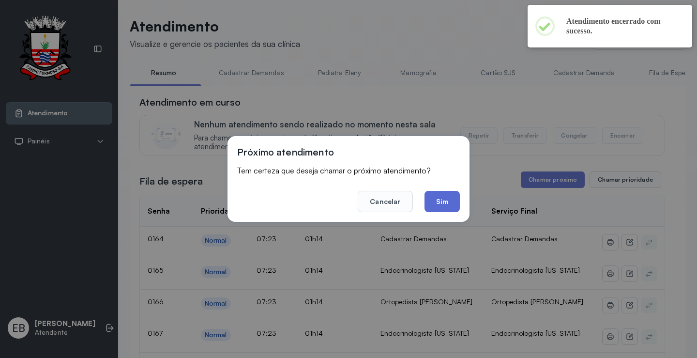
click at [429, 198] on button "Sim" at bounding box center [442, 201] width 35 height 21
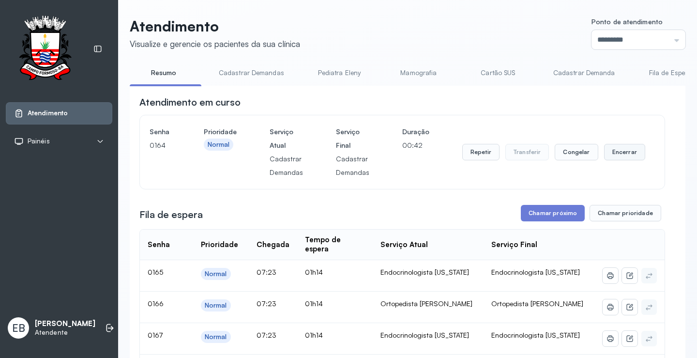
click at [612, 159] on button "Encerrar" at bounding box center [624, 152] width 41 height 16
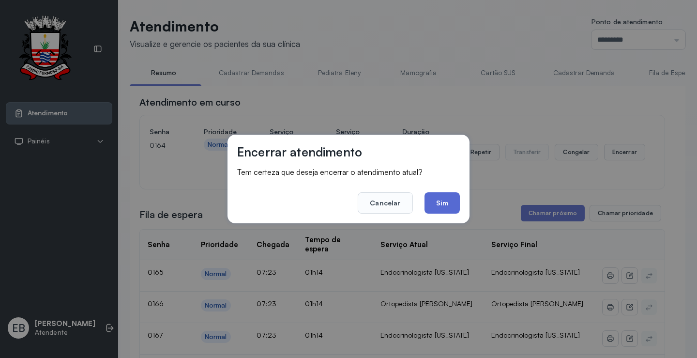
click at [449, 207] on button "Sim" at bounding box center [442, 202] width 35 height 21
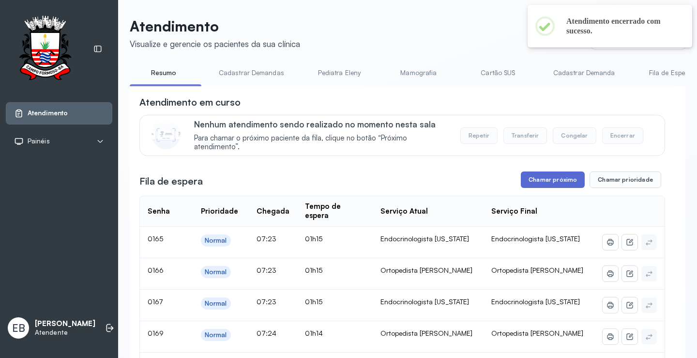
click at [540, 186] on button "Chamar próximo" at bounding box center [553, 179] width 64 height 16
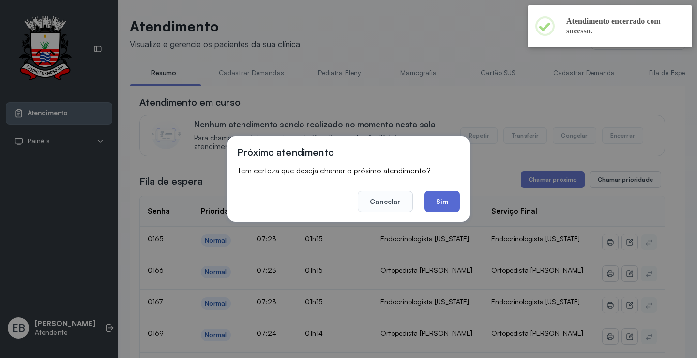
click at [454, 198] on button "Sim" at bounding box center [442, 201] width 35 height 21
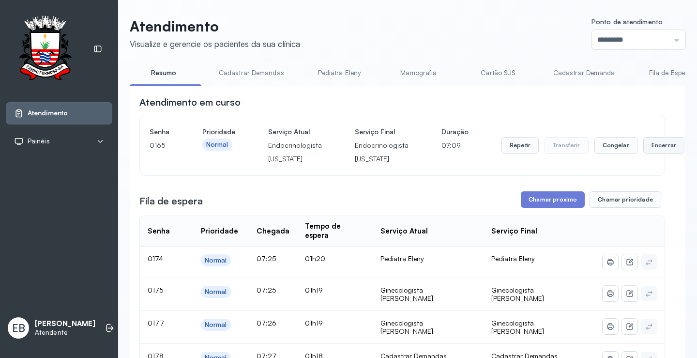
click at [647, 153] on button "Encerrar" at bounding box center [663, 145] width 41 height 16
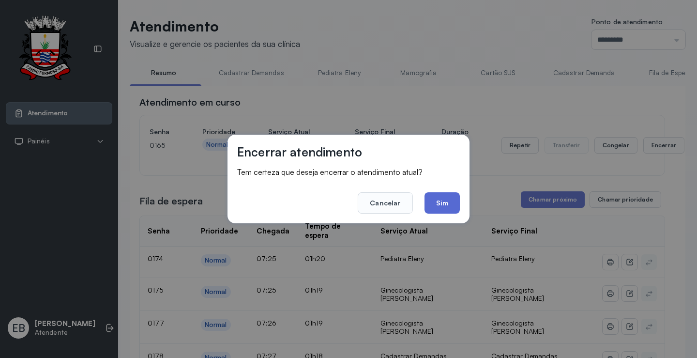
click at [447, 201] on button "Sim" at bounding box center [442, 202] width 35 height 21
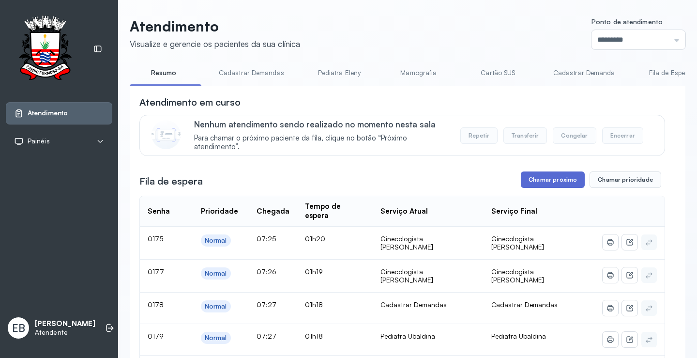
click at [530, 185] on button "Chamar próximo" at bounding box center [553, 179] width 64 height 16
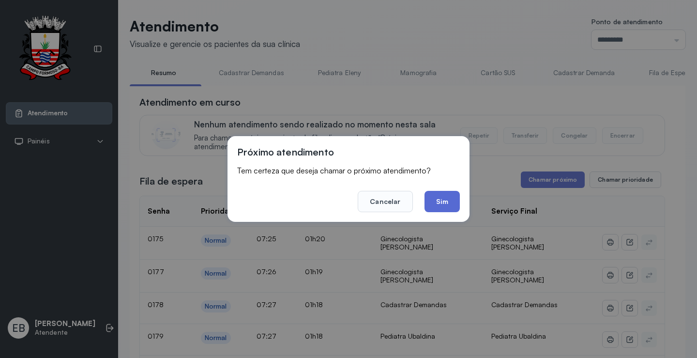
click at [443, 203] on button "Sim" at bounding box center [442, 201] width 35 height 21
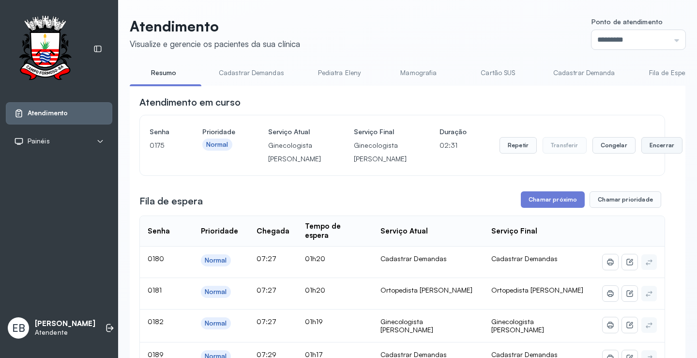
click at [641, 153] on button "Encerrar" at bounding box center [661, 145] width 41 height 16
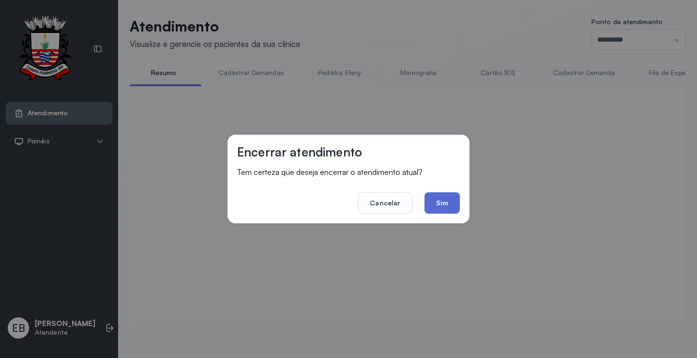
click at [450, 198] on button "Sim" at bounding box center [442, 202] width 35 height 21
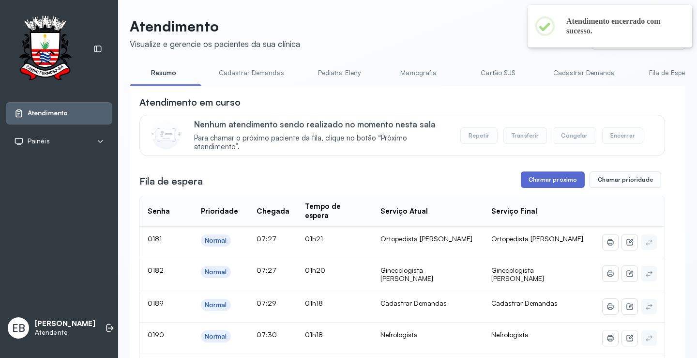
click at [547, 182] on button "Chamar próximo" at bounding box center [553, 179] width 64 height 16
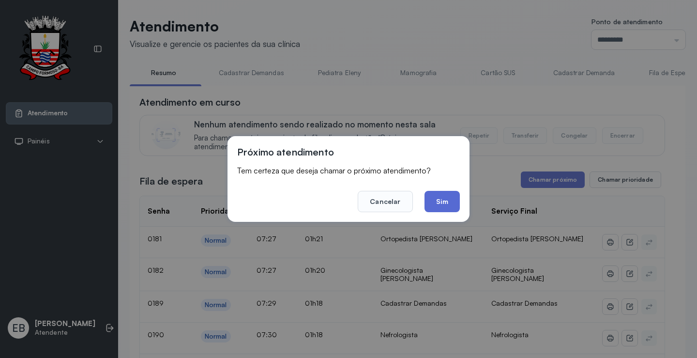
click at [449, 205] on button "Sim" at bounding box center [442, 201] width 35 height 21
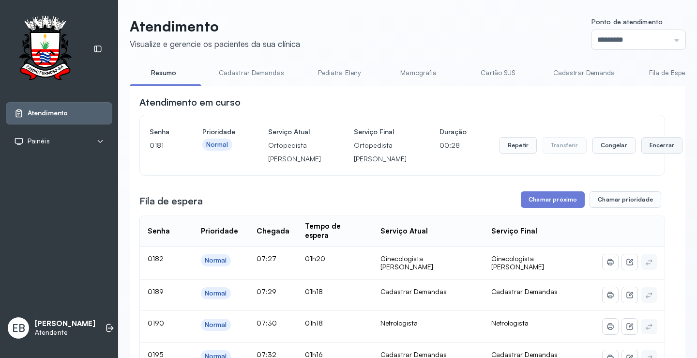
click at [641, 152] on button "Encerrar" at bounding box center [661, 145] width 41 height 16
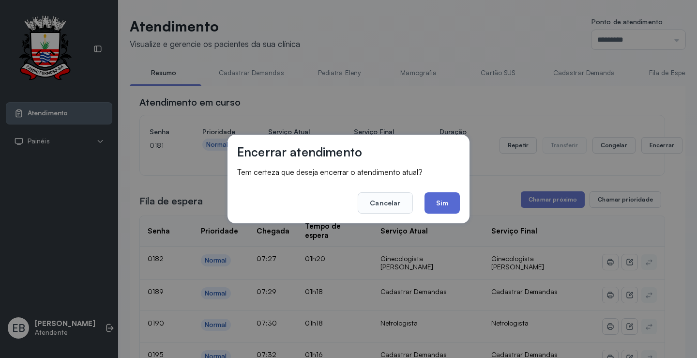
click at [450, 206] on button "Sim" at bounding box center [442, 202] width 35 height 21
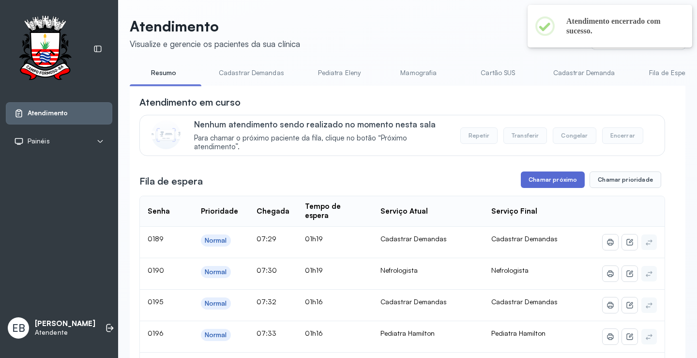
click at [545, 187] on button "Chamar próximo" at bounding box center [553, 179] width 64 height 16
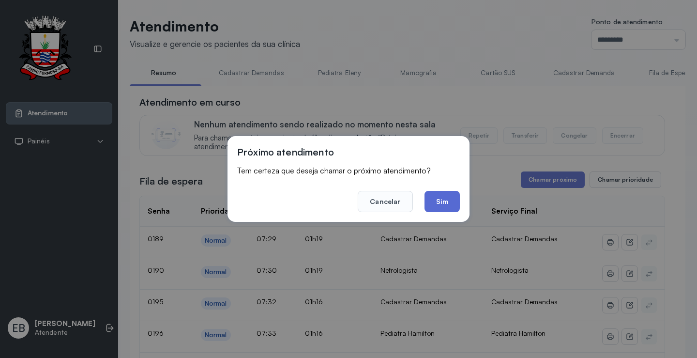
click at [450, 201] on button "Sim" at bounding box center [442, 201] width 35 height 21
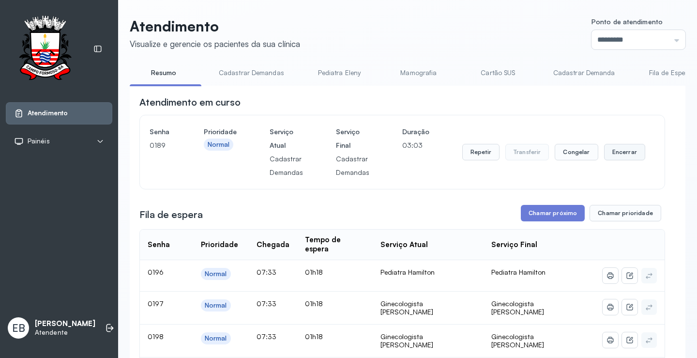
click at [604, 153] on button "Encerrar" at bounding box center [624, 152] width 41 height 16
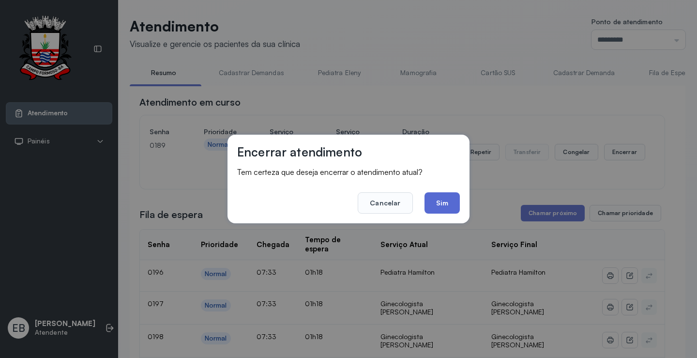
click at [440, 208] on button "Sim" at bounding box center [442, 202] width 35 height 21
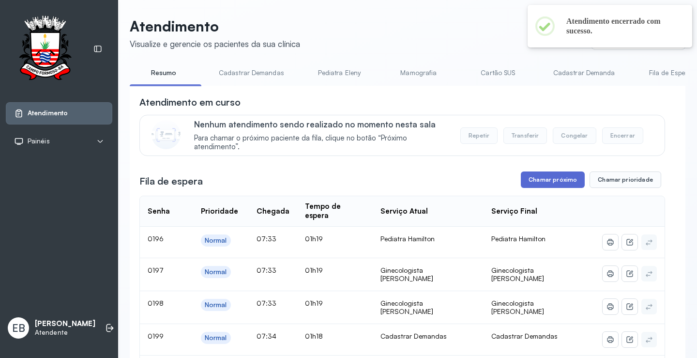
click at [543, 183] on button "Chamar próximo" at bounding box center [553, 179] width 64 height 16
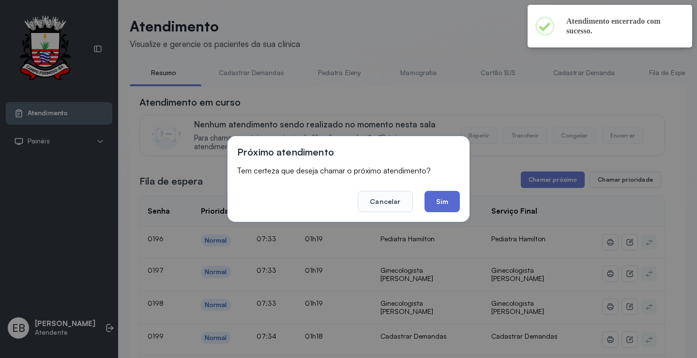
click at [455, 202] on button "Sim" at bounding box center [442, 201] width 35 height 21
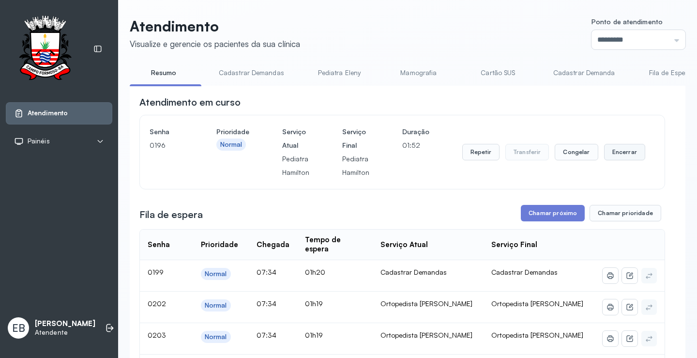
click at [624, 153] on button "Encerrar" at bounding box center [624, 152] width 41 height 16
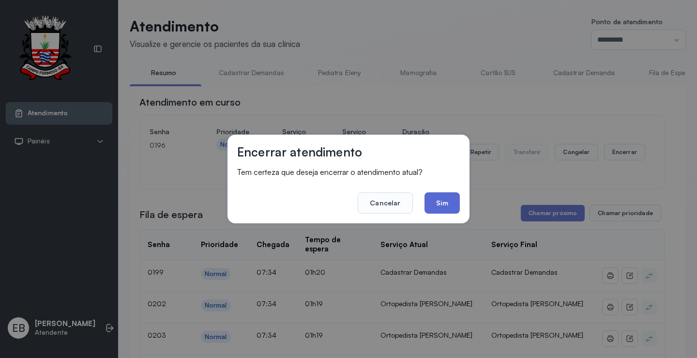
click at [430, 204] on button "Sim" at bounding box center [442, 202] width 35 height 21
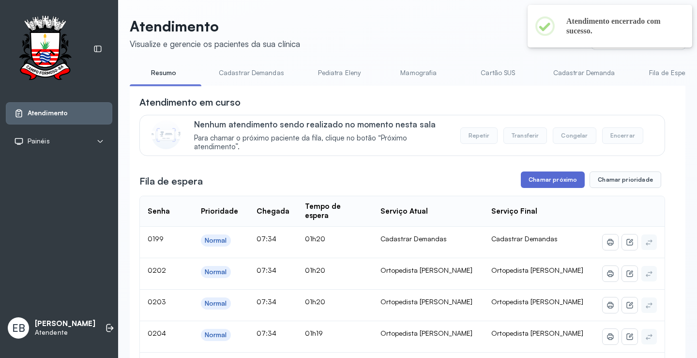
click at [551, 183] on button "Chamar próximo" at bounding box center [553, 179] width 64 height 16
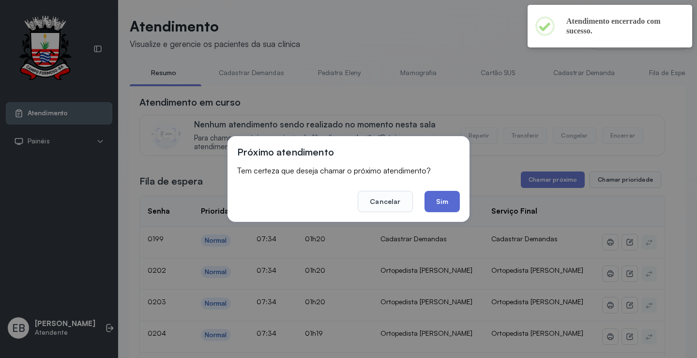
click at [449, 203] on button "Sim" at bounding box center [442, 201] width 35 height 21
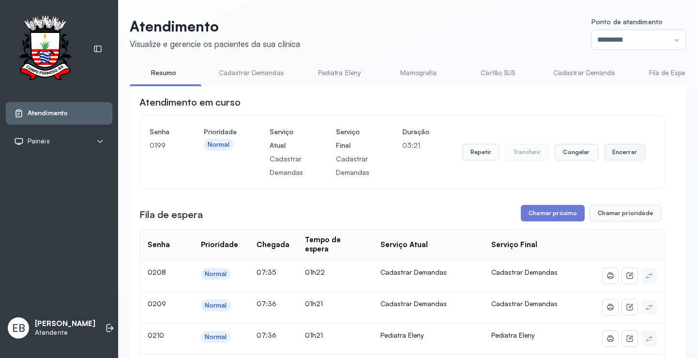
click at [609, 153] on button "Encerrar" at bounding box center [624, 152] width 41 height 16
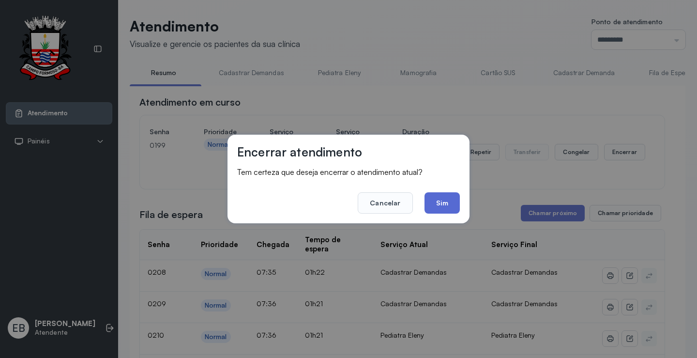
click at [430, 201] on button "Sim" at bounding box center [442, 202] width 35 height 21
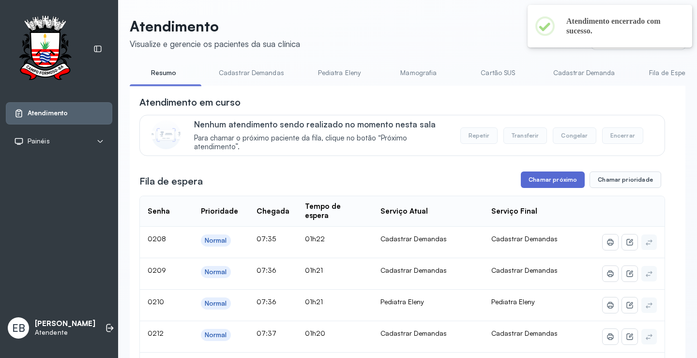
click at [561, 178] on button "Chamar próximo" at bounding box center [553, 179] width 64 height 16
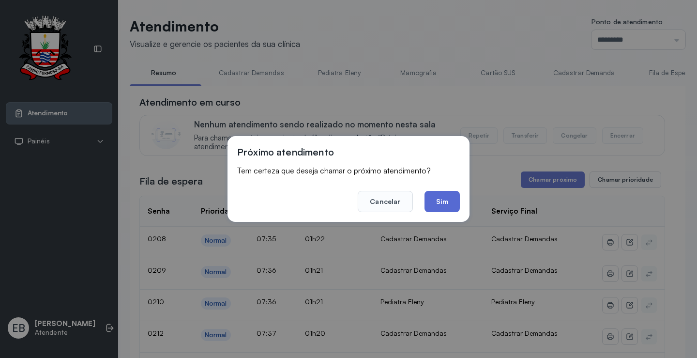
click at [431, 202] on button "Sim" at bounding box center [442, 201] width 35 height 21
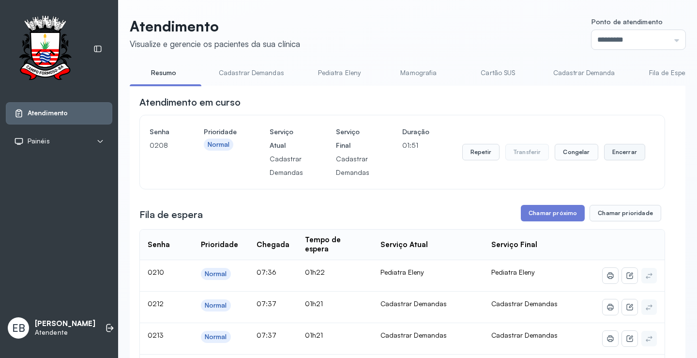
click at [617, 153] on button "Encerrar" at bounding box center [624, 152] width 41 height 16
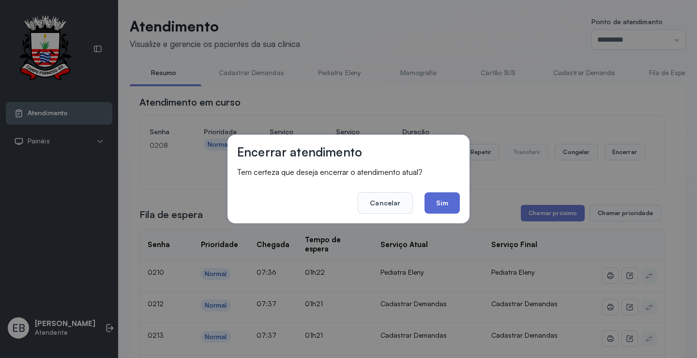
click at [441, 195] on button "Sim" at bounding box center [442, 202] width 35 height 21
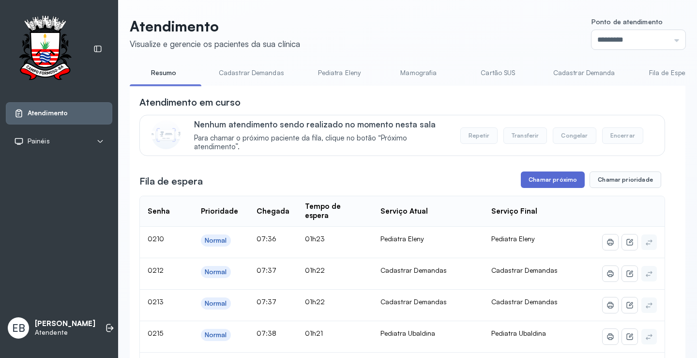
click at [530, 184] on button "Chamar próximo" at bounding box center [553, 179] width 64 height 16
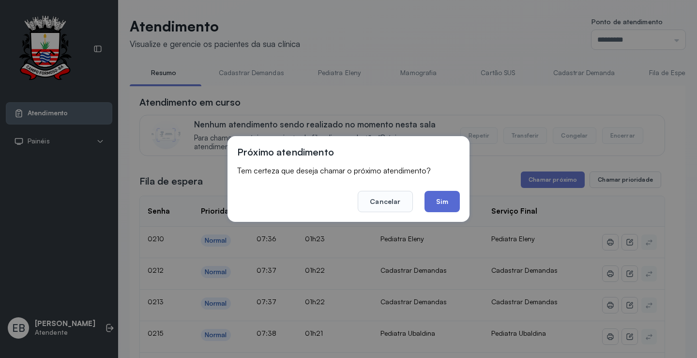
click at [451, 201] on button "Sim" at bounding box center [442, 201] width 35 height 21
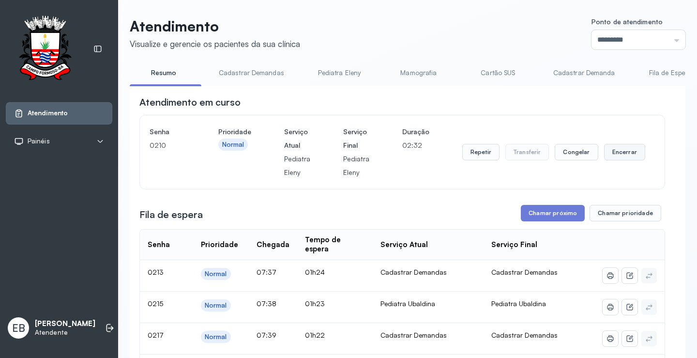
click at [620, 152] on button "Encerrar" at bounding box center [624, 152] width 41 height 16
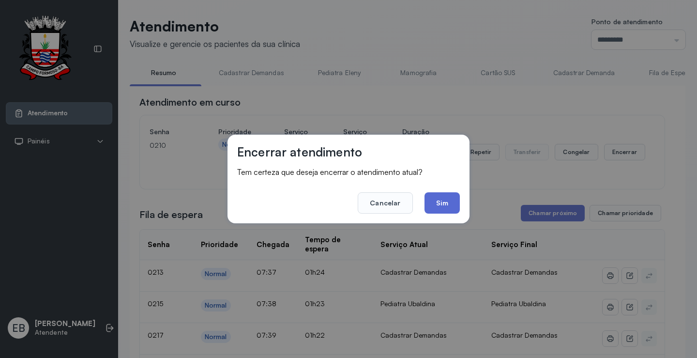
click at [425, 202] on button "Sim" at bounding box center [442, 202] width 35 height 21
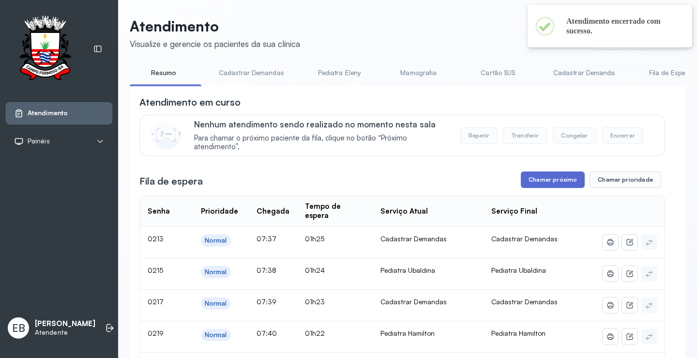
click at [560, 178] on button "Chamar próximo" at bounding box center [553, 179] width 64 height 16
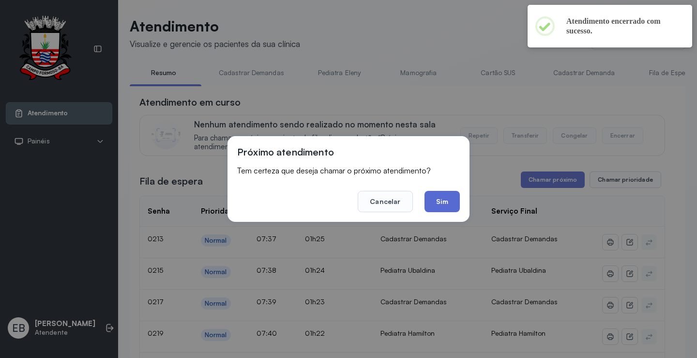
click at [438, 195] on button "Sim" at bounding box center [442, 201] width 35 height 21
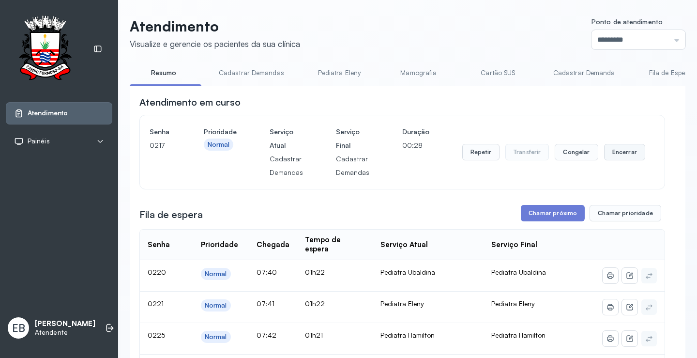
click at [608, 151] on button "Encerrar" at bounding box center [624, 152] width 41 height 16
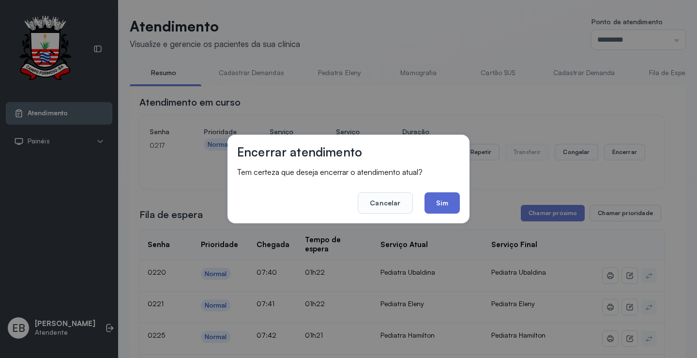
click at [451, 199] on button "Sim" at bounding box center [442, 202] width 35 height 21
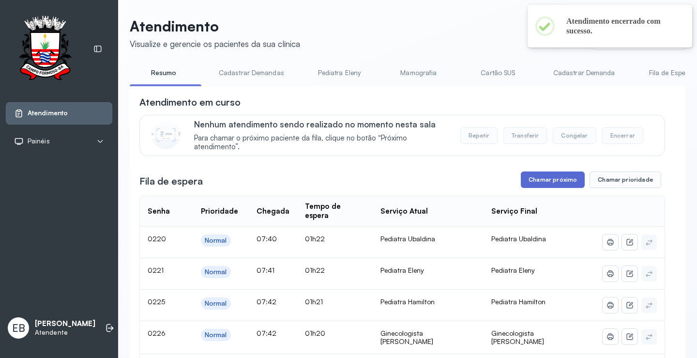
click at [554, 186] on button "Chamar próximo" at bounding box center [553, 179] width 64 height 16
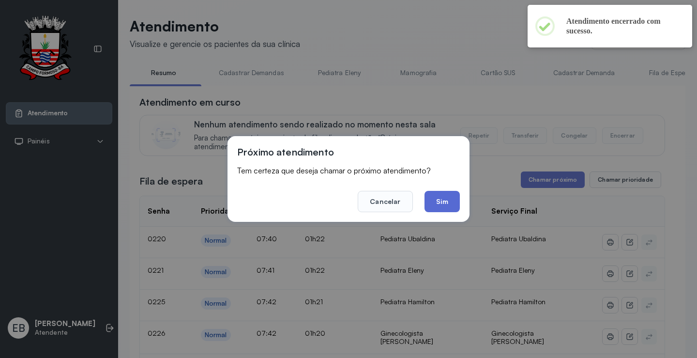
click at [446, 196] on button "Sim" at bounding box center [442, 201] width 35 height 21
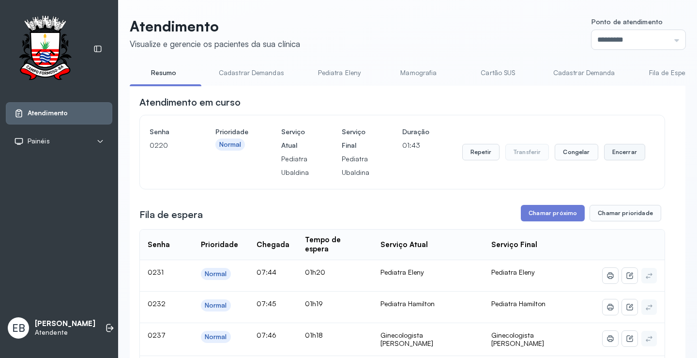
click at [615, 151] on button "Encerrar" at bounding box center [624, 152] width 41 height 16
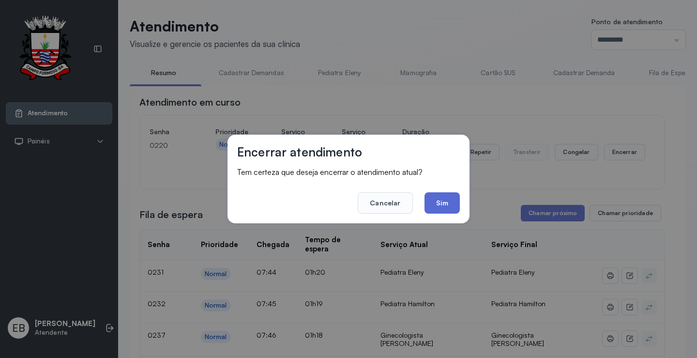
click at [446, 206] on button "Sim" at bounding box center [442, 202] width 35 height 21
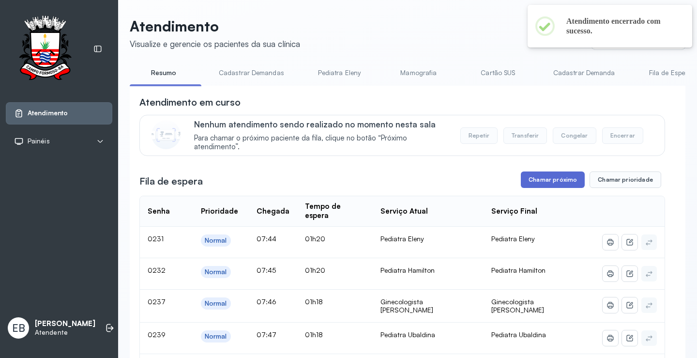
click at [536, 181] on button "Chamar próximo" at bounding box center [553, 179] width 64 height 16
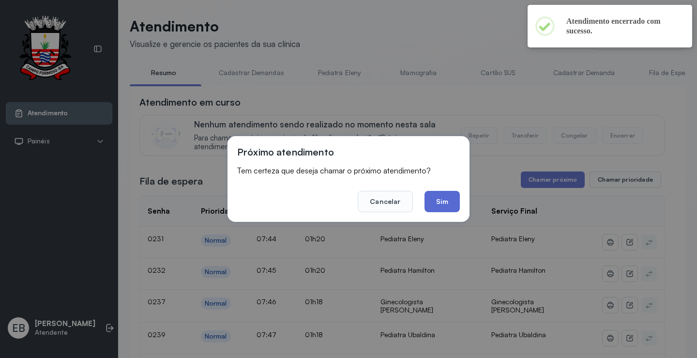
click at [440, 198] on button "Sim" at bounding box center [442, 201] width 35 height 21
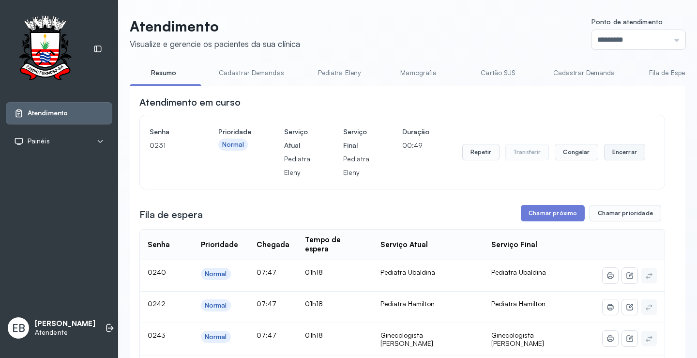
click at [614, 156] on button "Encerrar" at bounding box center [624, 152] width 41 height 16
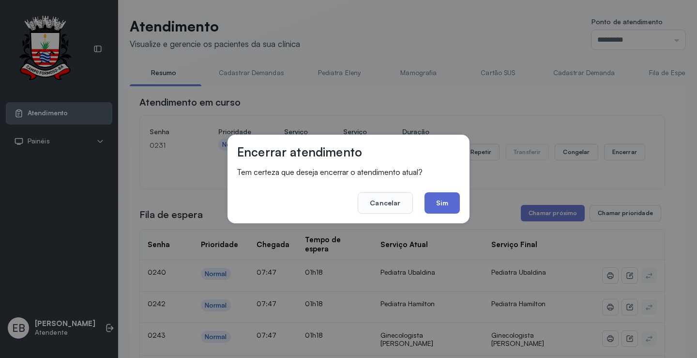
click at [455, 204] on button "Sim" at bounding box center [442, 202] width 35 height 21
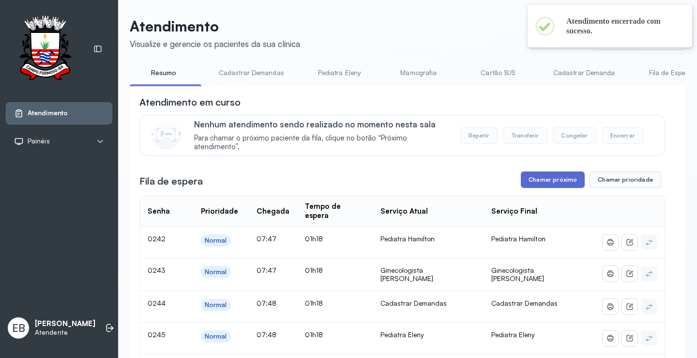
click at [538, 182] on button "Chamar próximo" at bounding box center [553, 179] width 64 height 16
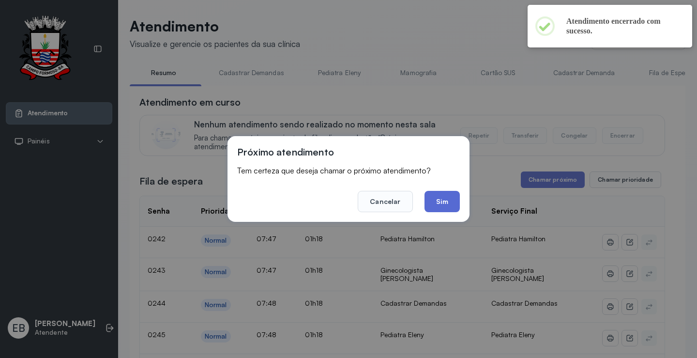
click at [457, 202] on button "Sim" at bounding box center [442, 201] width 35 height 21
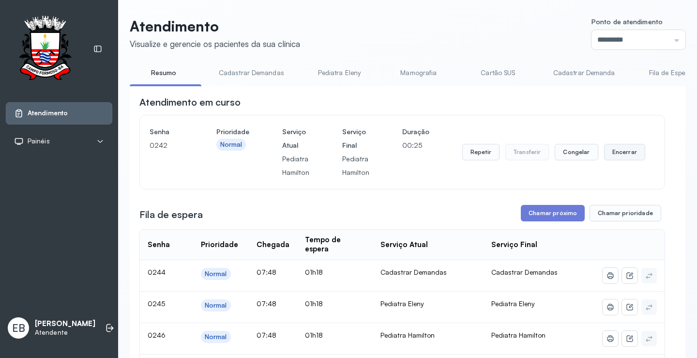
click at [619, 153] on button "Encerrar" at bounding box center [624, 152] width 41 height 16
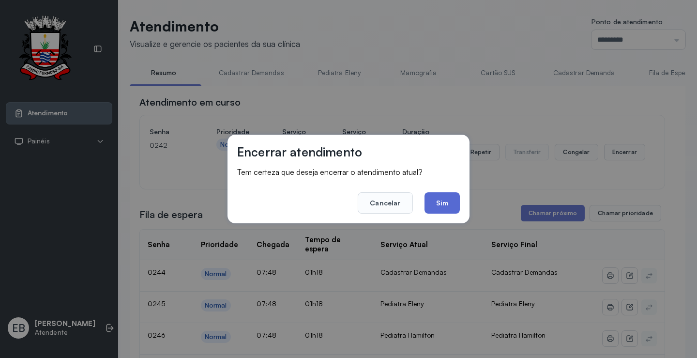
click at [441, 206] on button "Sim" at bounding box center [442, 202] width 35 height 21
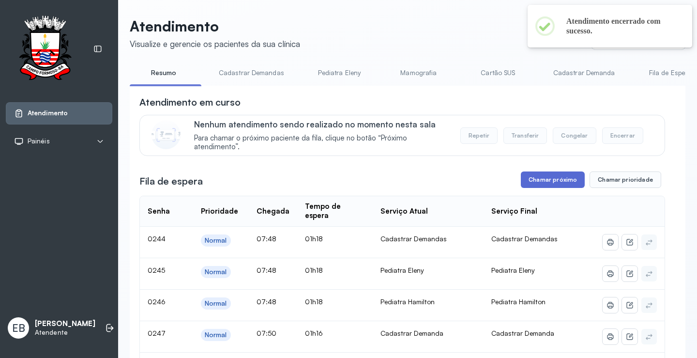
click at [554, 184] on button "Chamar próximo" at bounding box center [553, 179] width 64 height 16
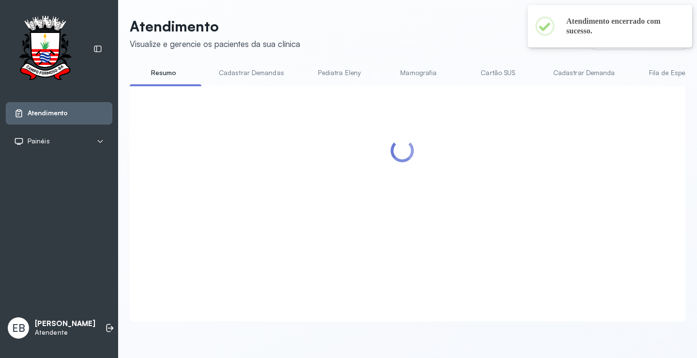
click at [445, 200] on div at bounding box center [402, 191] width 526 height 193
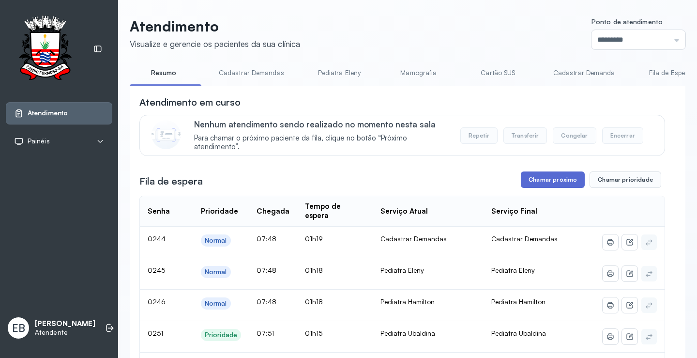
click at [557, 183] on button "Chamar próximo" at bounding box center [553, 179] width 64 height 16
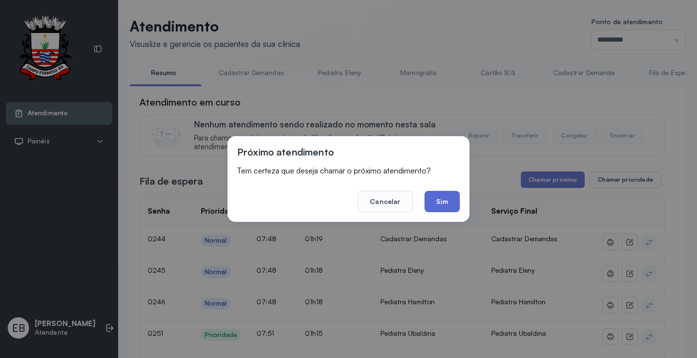
click at [438, 206] on button "Sim" at bounding box center [442, 201] width 35 height 21
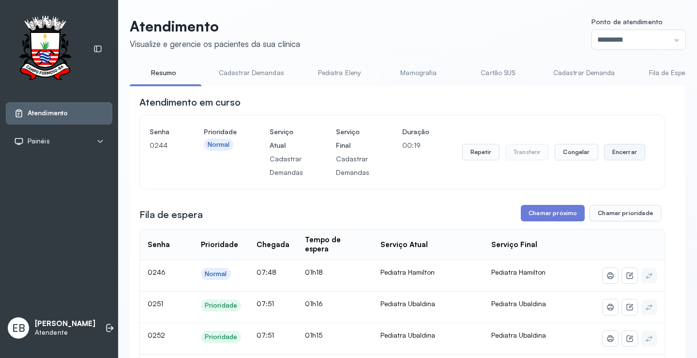
click at [605, 153] on button "Encerrar" at bounding box center [624, 152] width 41 height 16
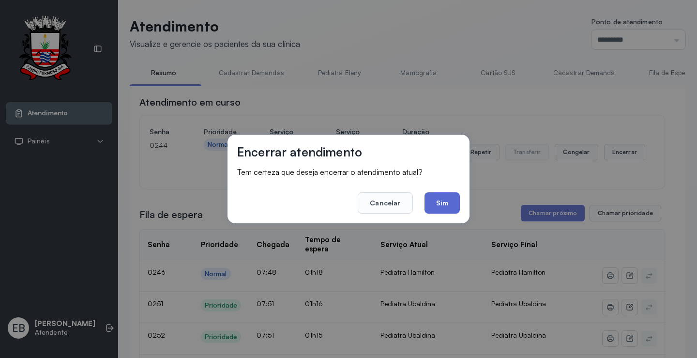
click at [449, 203] on button "Sim" at bounding box center [442, 202] width 35 height 21
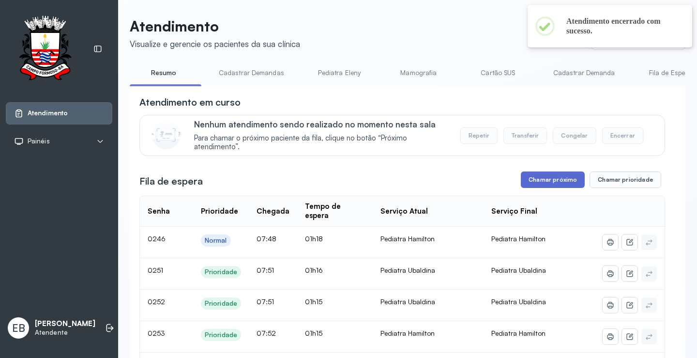
click at [549, 183] on button "Chamar próximo" at bounding box center [553, 179] width 64 height 16
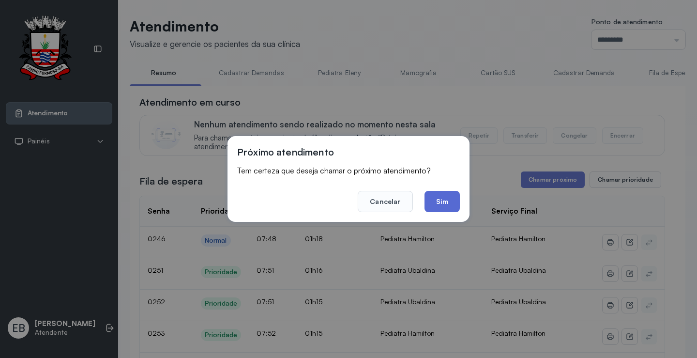
click at [451, 200] on button "Sim" at bounding box center [442, 201] width 35 height 21
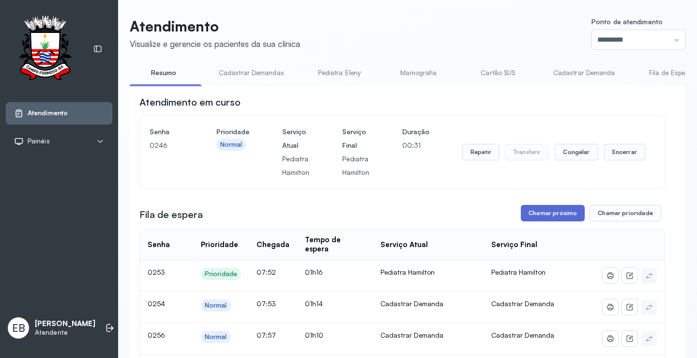
click at [554, 211] on button "Chamar próximo" at bounding box center [553, 213] width 64 height 16
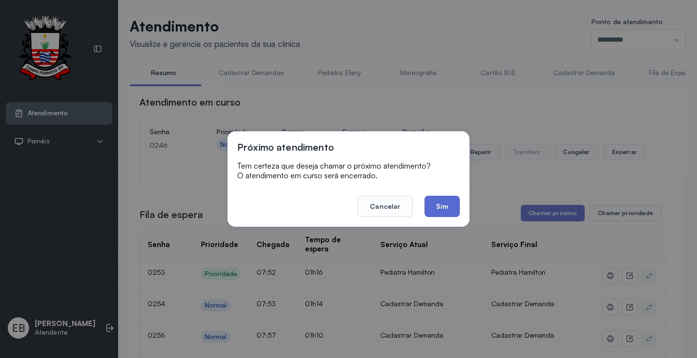
click at [438, 203] on button "Sim" at bounding box center [442, 206] width 35 height 21
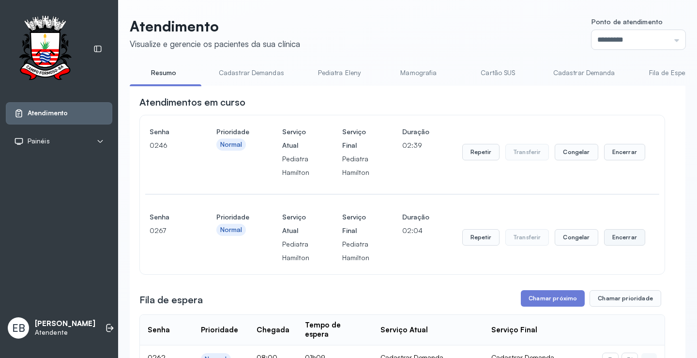
click at [617, 160] on button "Encerrar" at bounding box center [624, 152] width 41 height 16
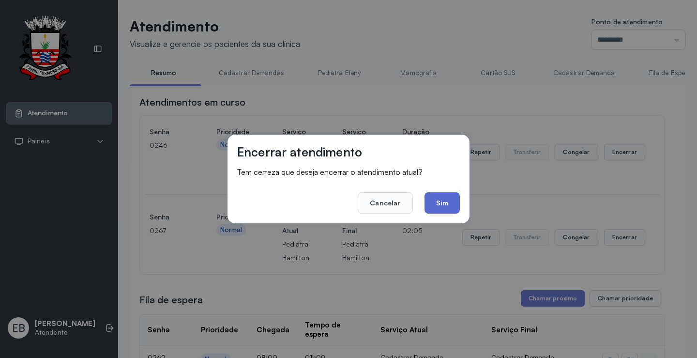
click at [445, 201] on button "Sim" at bounding box center [442, 202] width 35 height 21
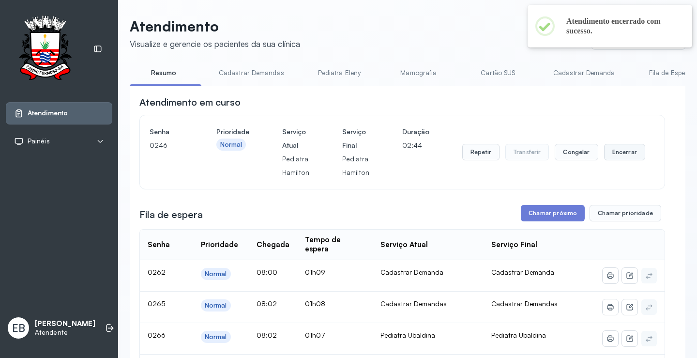
click at [617, 156] on button "Encerrar" at bounding box center [624, 152] width 41 height 16
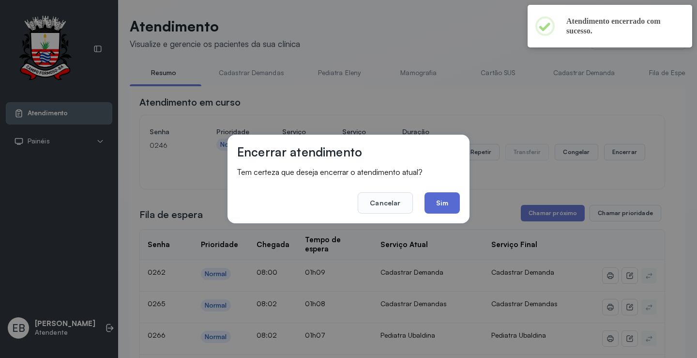
click at [446, 199] on button "Sim" at bounding box center [442, 202] width 35 height 21
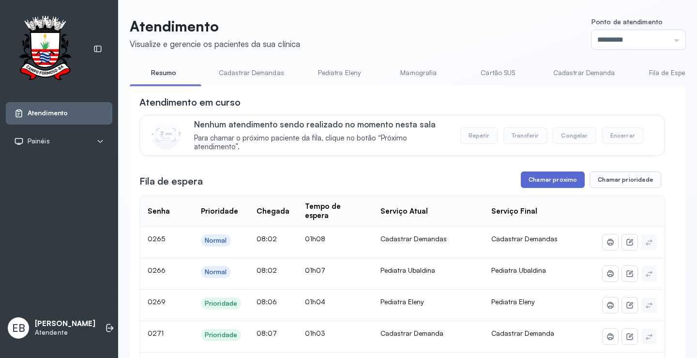
click at [547, 185] on button "Chamar próximo" at bounding box center [553, 179] width 64 height 16
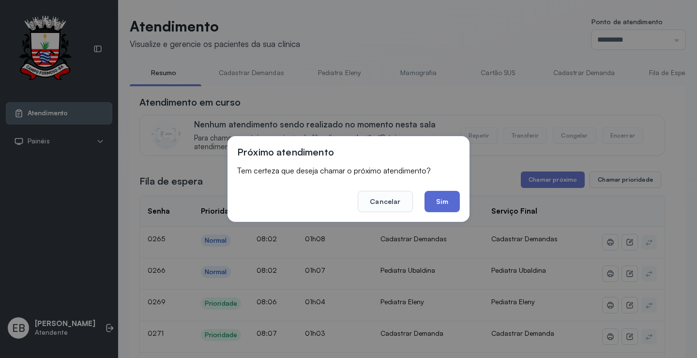
click at [446, 204] on button "Sim" at bounding box center [442, 201] width 35 height 21
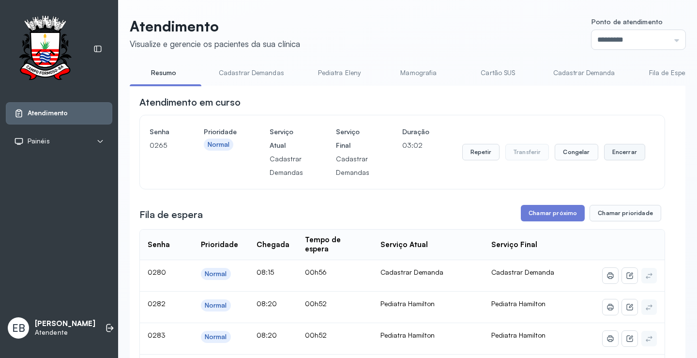
click at [620, 152] on button "Encerrar" at bounding box center [624, 152] width 41 height 16
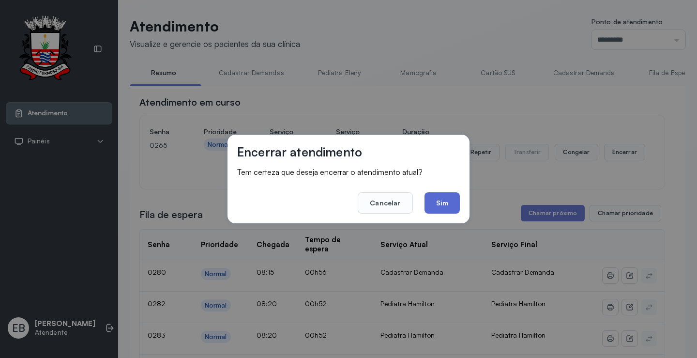
click at [450, 199] on button "Sim" at bounding box center [442, 202] width 35 height 21
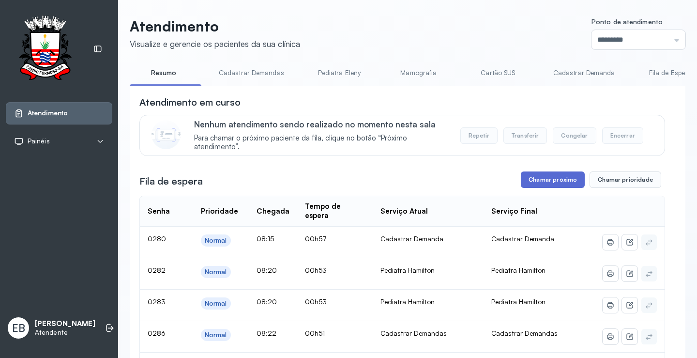
click at [562, 185] on button "Chamar próximo" at bounding box center [553, 179] width 64 height 16
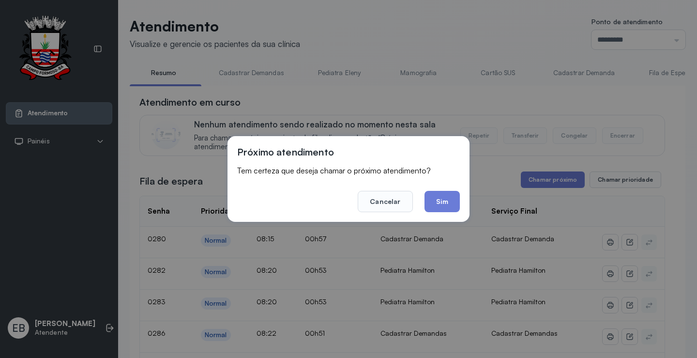
click at [426, 202] on button "Sim" at bounding box center [442, 201] width 35 height 21
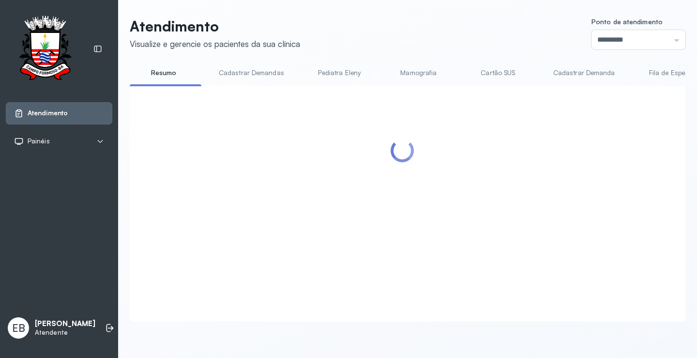
click at [230, 75] on link "Cadastrar Demandas" at bounding box center [251, 73] width 85 height 16
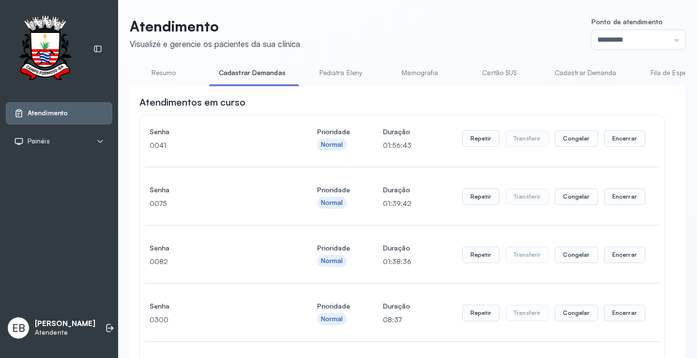
click at [173, 71] on link "Resumo" at bounding box center [164, 73] width 68 height 16
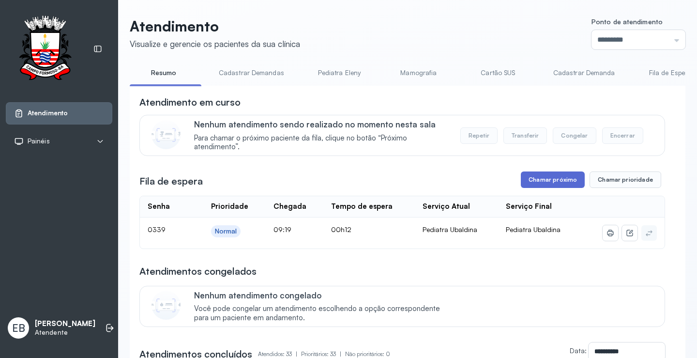
click at [536, 182] on button "Chamar próximo" at bounding box center [553, 179] width 64 height 16
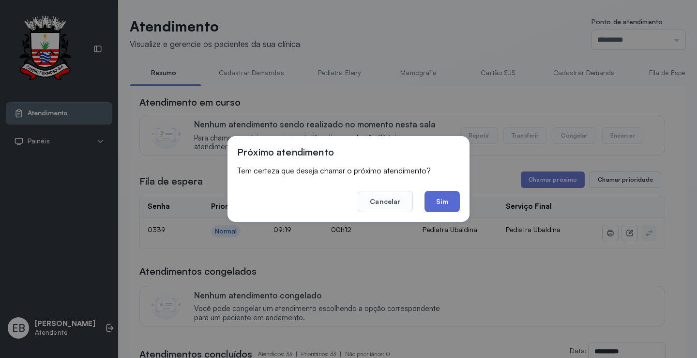
click at [443, 195] on button "Sim" at bounding box center [442, 201] width 35 height 21
